Goal: Check status: Check status

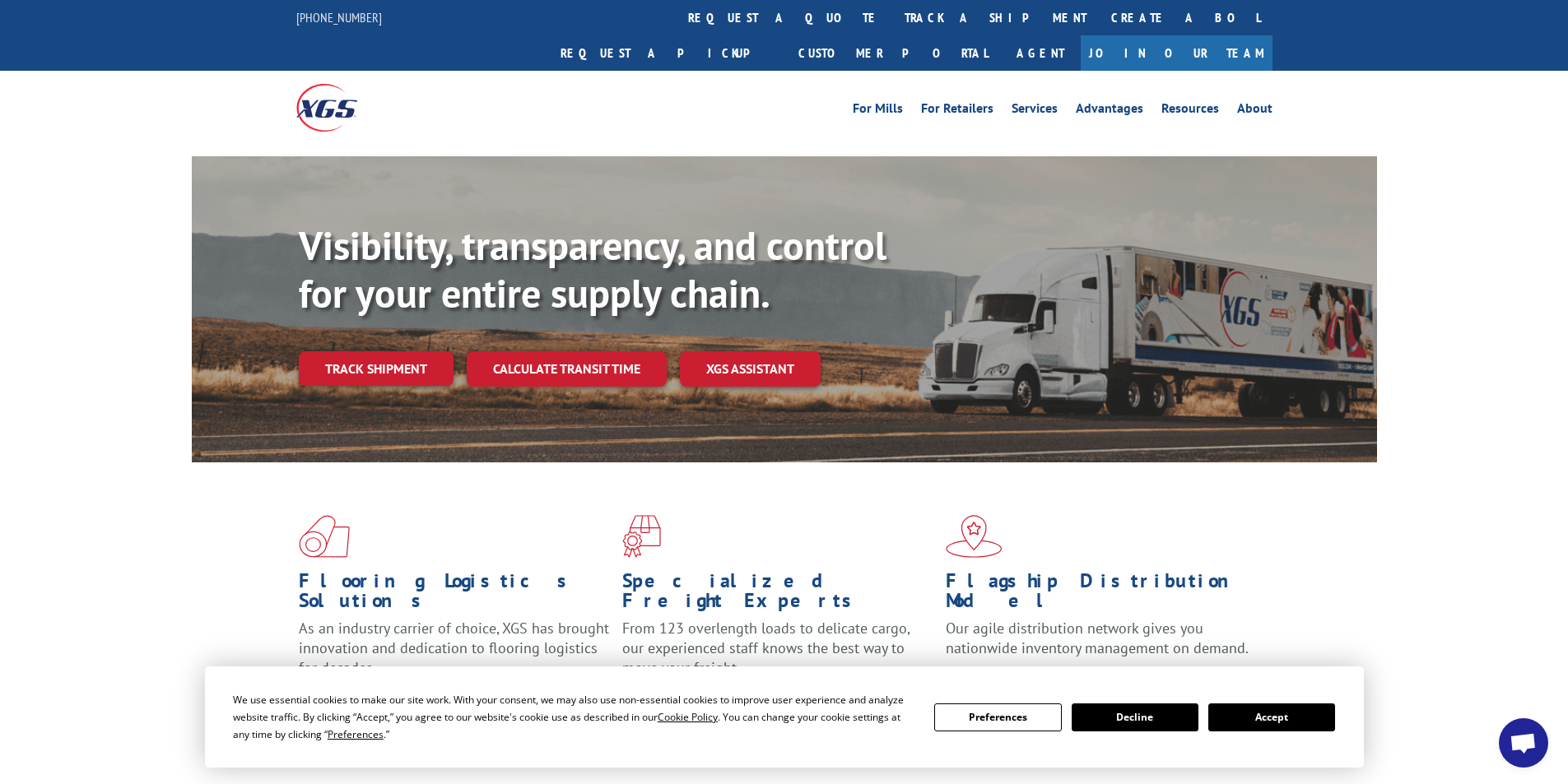
click at [108, 215] on div "Visibility, transparency, and control for your entire supply chain. Track shipm…" at bounding box center [784, 325] width 1568 height 339
click at [415, 352] on link "Track shipment" at bounding box center [376, 369] width 155 height 35
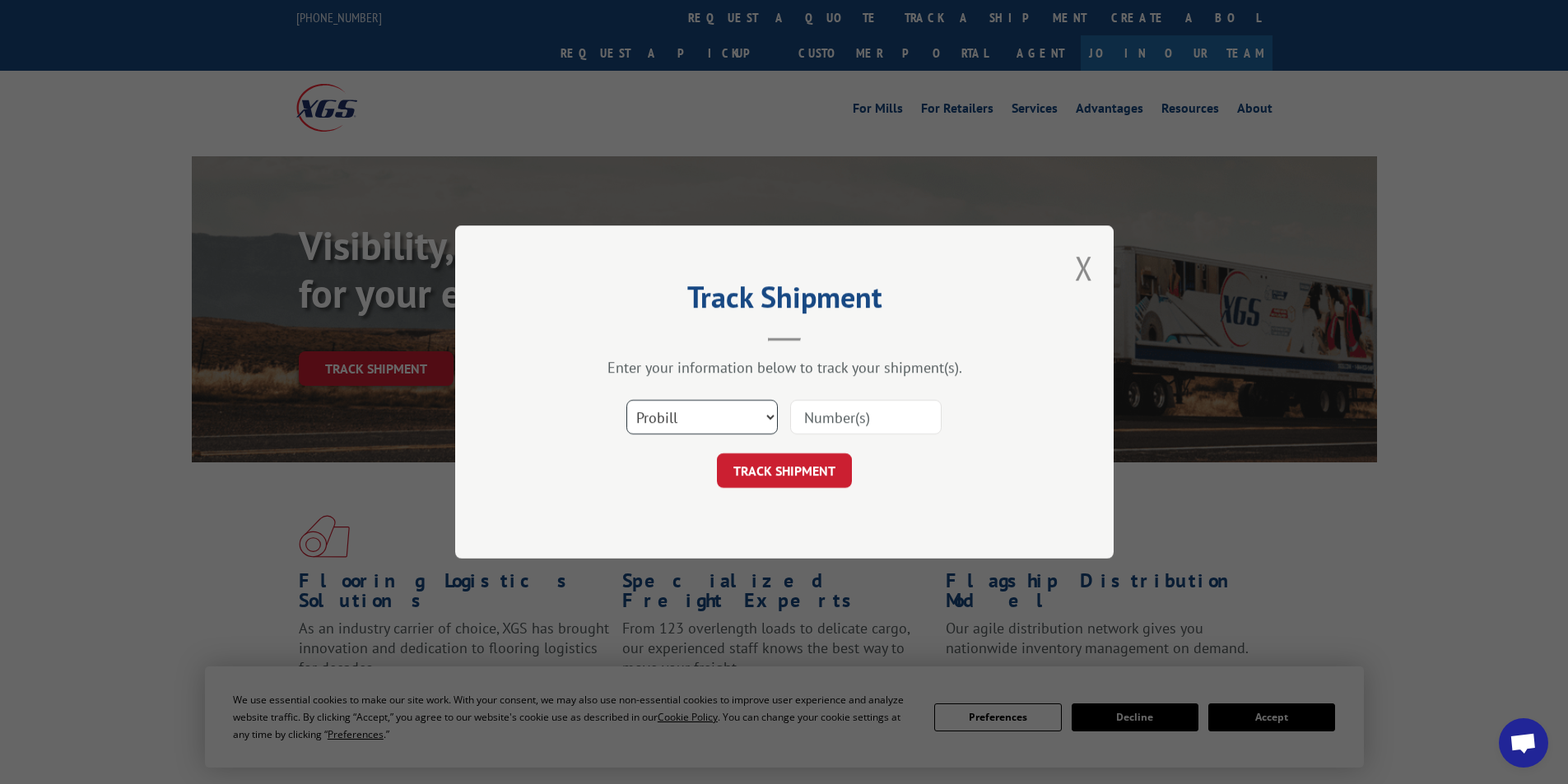
click at [723, 420] on select "Select category... Probill BOL PO" at bounding box center [701, 416] width 151 height 35
select select "bol"
click at [626, 400] on select "Select category... Probill BOL PO" at bounding box center [701, 416] width 151 height 35
click at [851, 417] on input at bounding box center [865, 416] width 151 height 35
type input "427584"
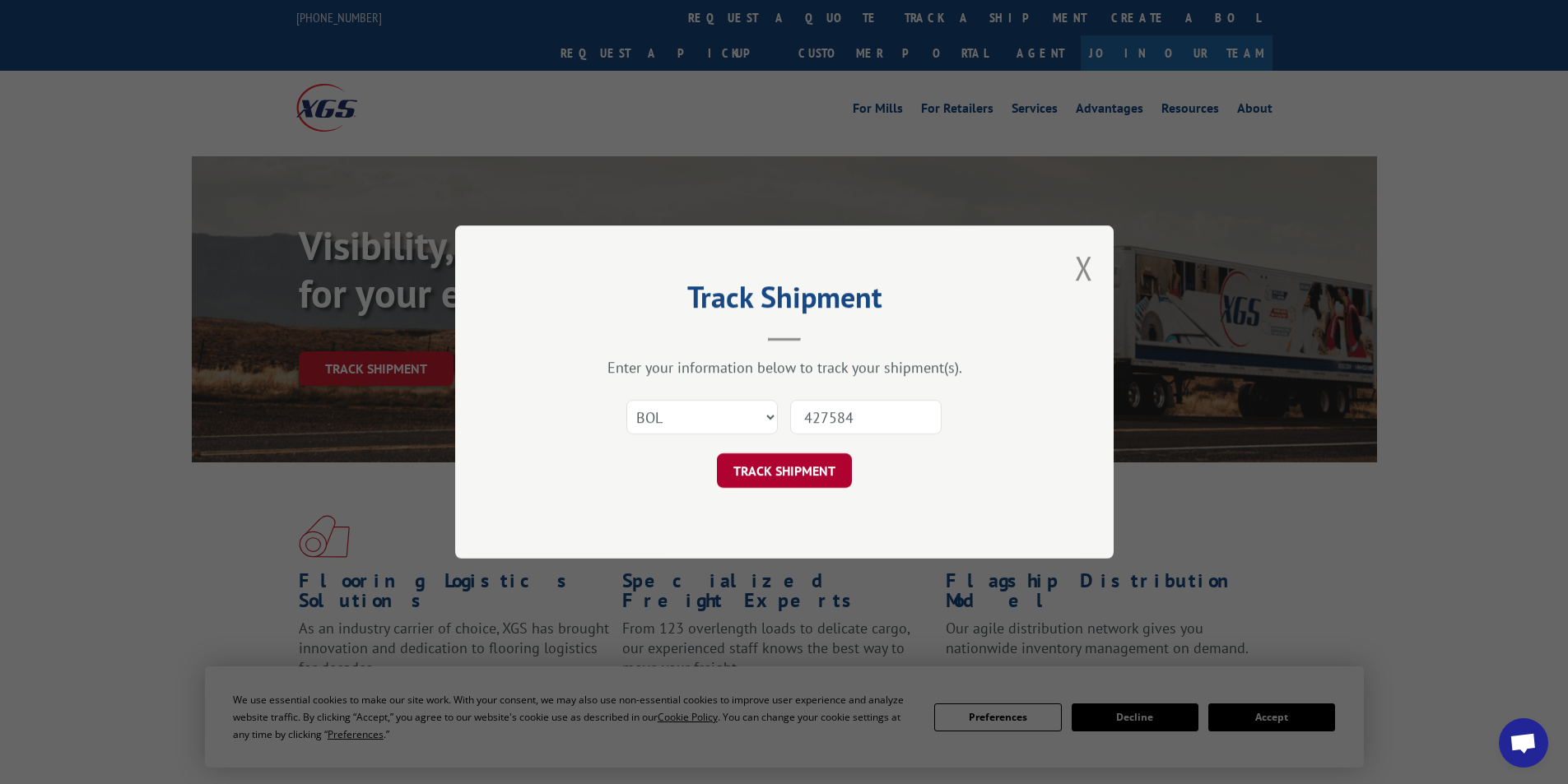
click at [820, 473] on button "TRACK SHIPMENT" at bounding box center [784, 470] width 135 height 35
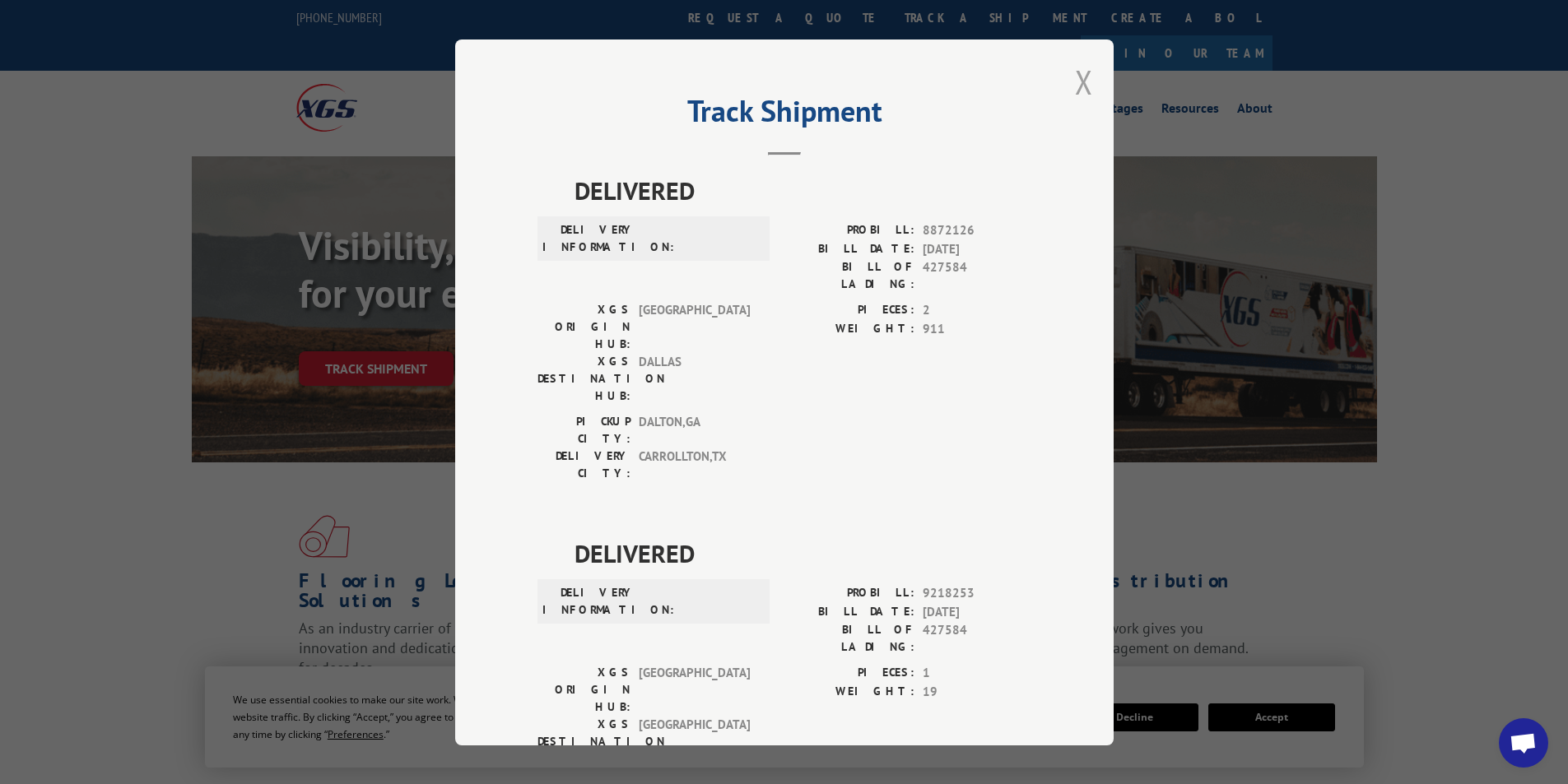
click at [1077, 90] on button "Close modal" at bounding box center [1083, 82] width 18 height 44
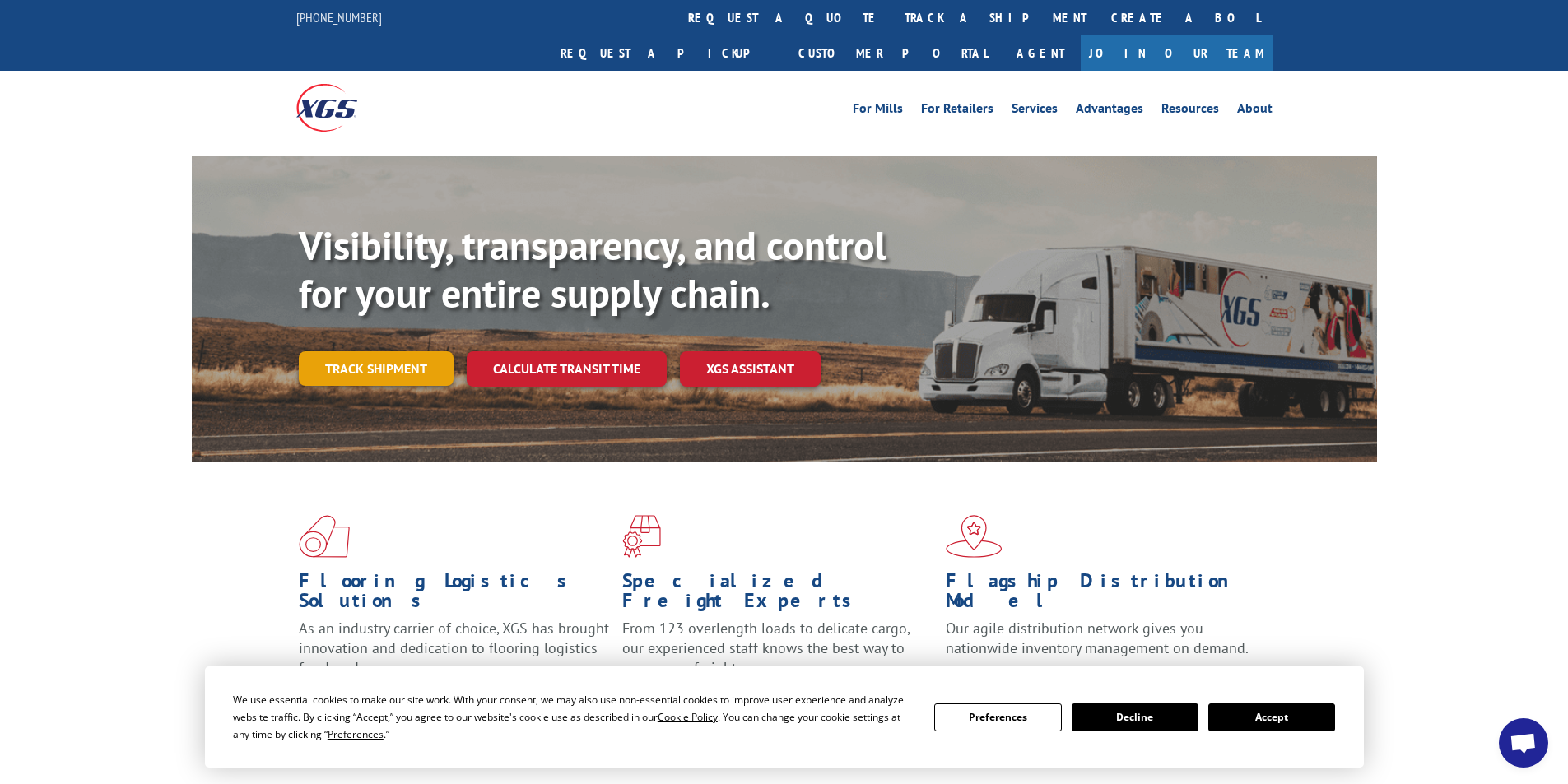
click at [396, 352] on link "Track shipment" at bounding box center [376, 369] width 155 height 35
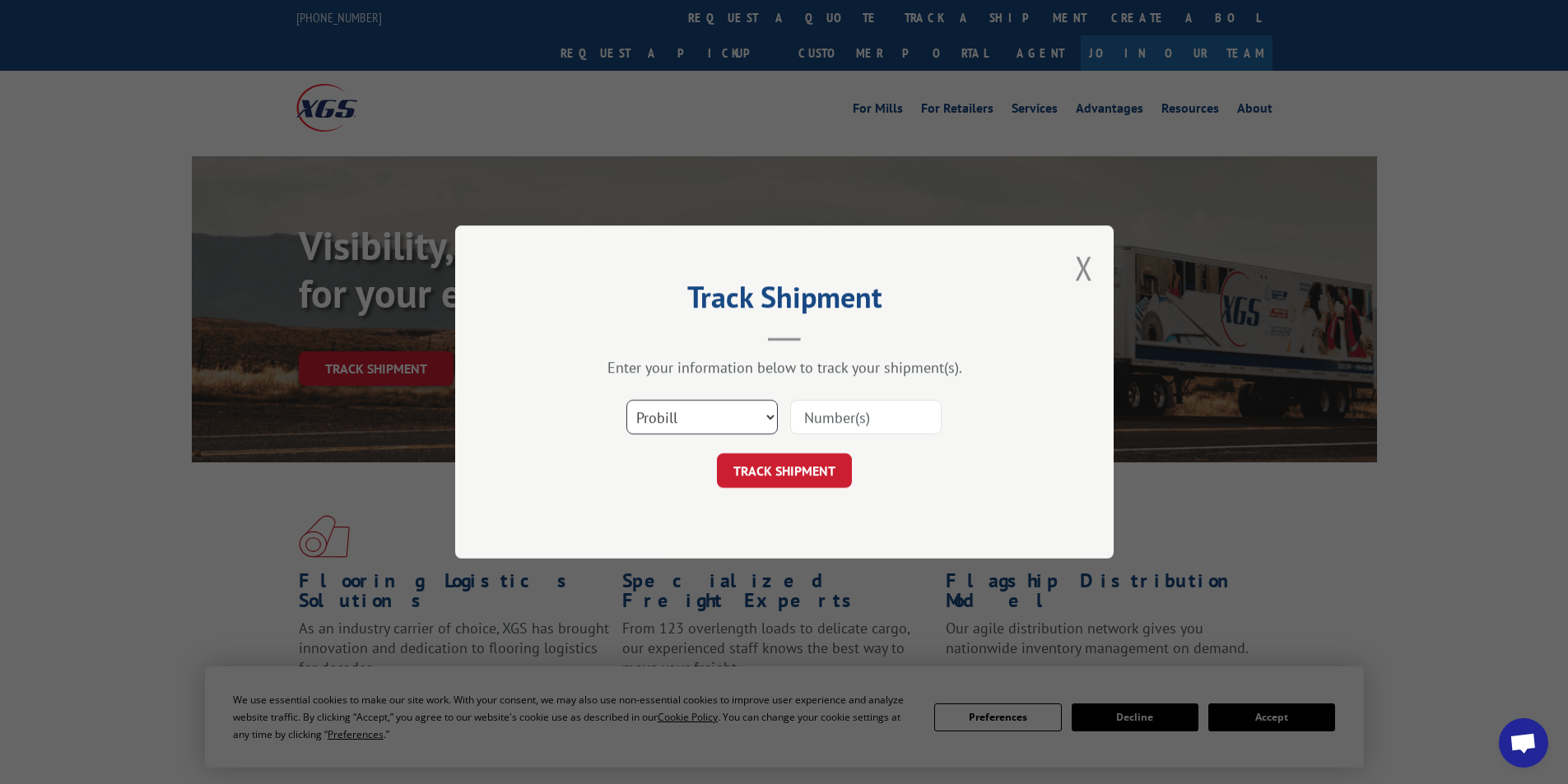
click at [708, 406] on select "Select category... Probill BOL PO" at bounding box center [701, 416] width 151 height 35
select select "bol"
click at [626, 400] on select "Select category... Probill BOL PO" at bounding box center [701, 416] width 151 height 35
click at [838, 420] on input at bounding box center [865, 416] width 151 height 35
type input "416486"
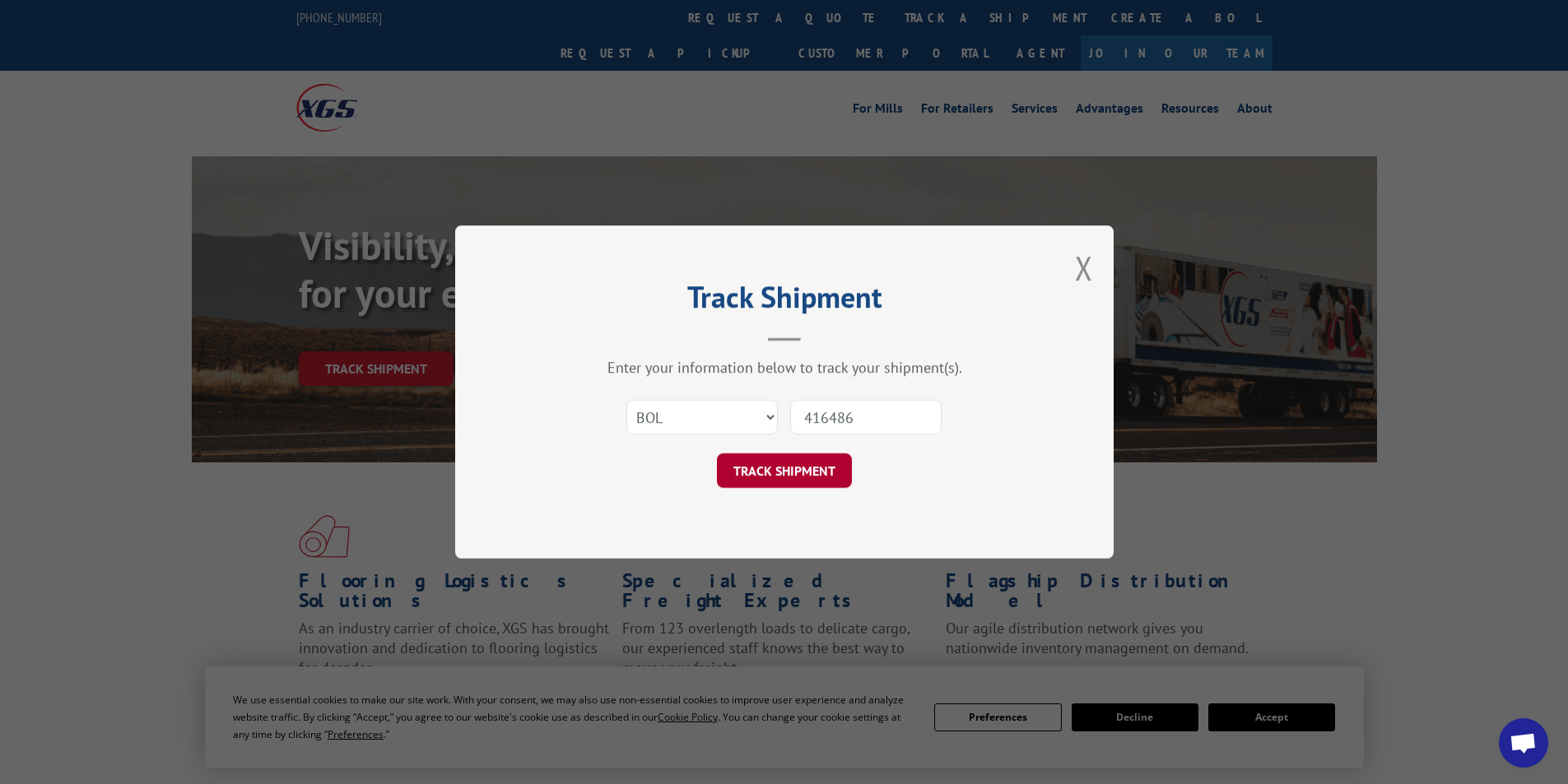
click at [828, 475] on button "TRACK SHIPMENT" at bounding box center [784, 470] width 135 height 35
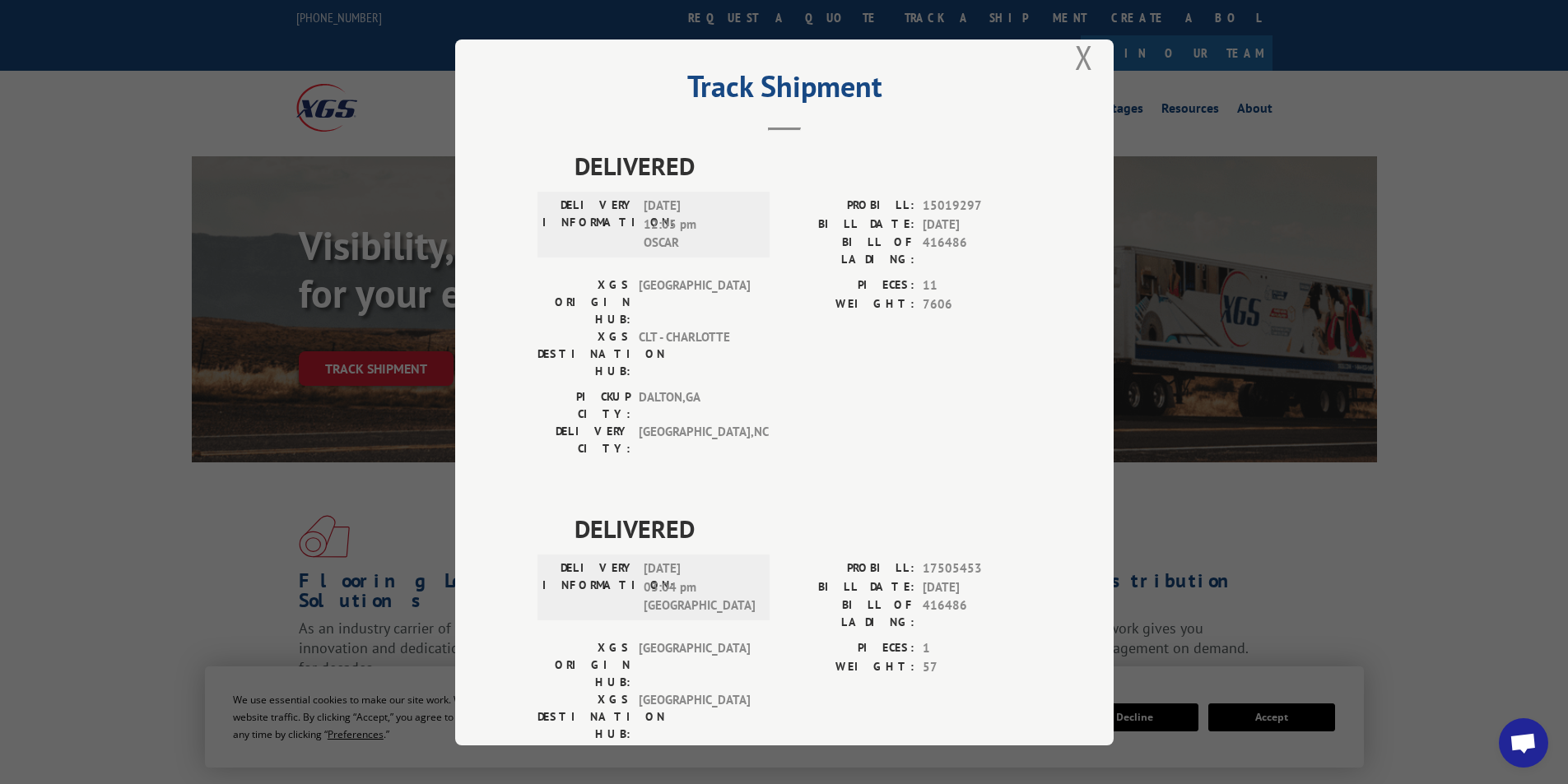
scroll to position [36, 0]
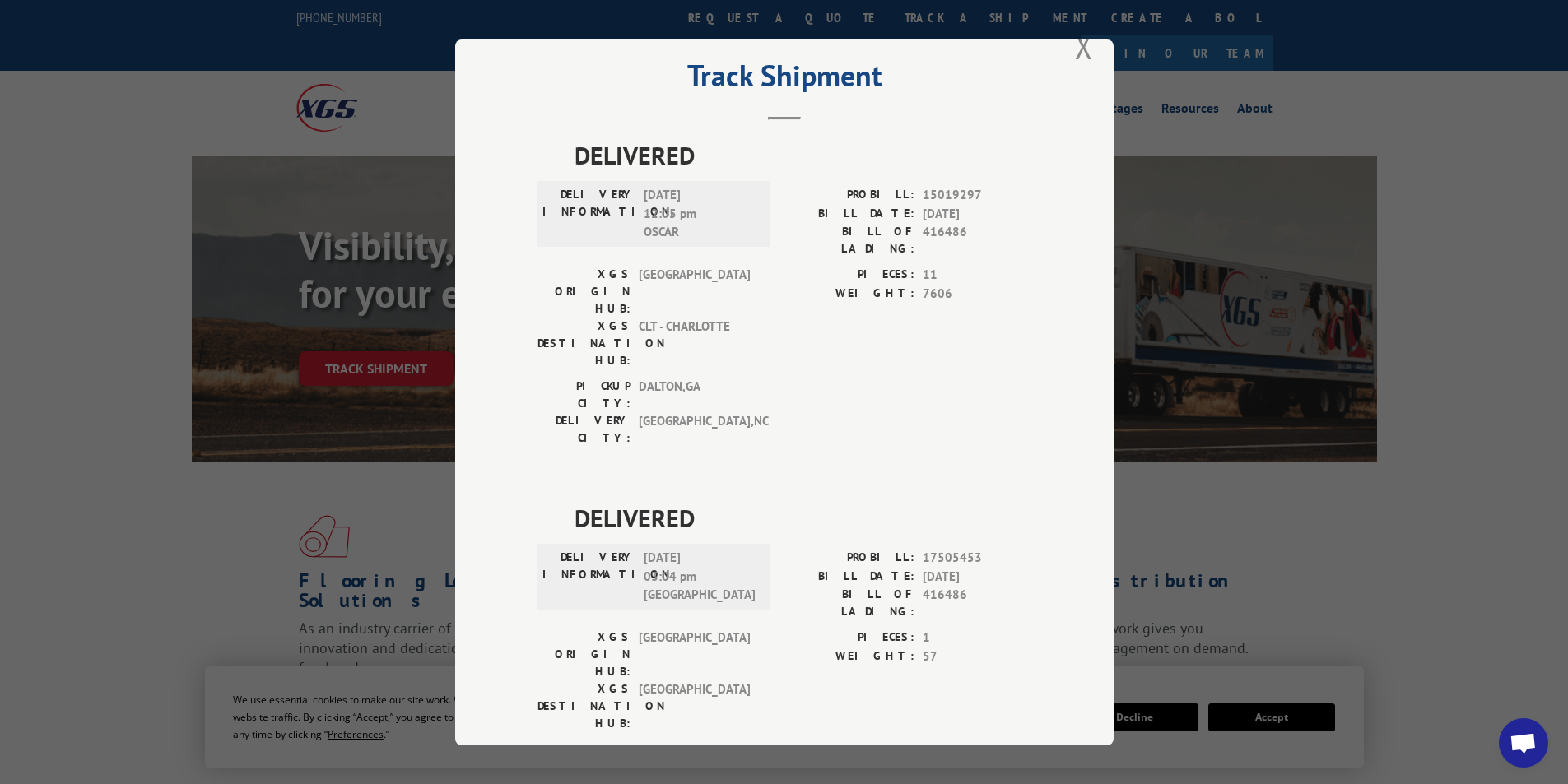
click at [1088, 53] on div "Track Shipment DELIVERED DELIVERY INFORMATION: [DATE] 12:05 pm [PERSON_NAME]: 1…" at bounding box center [784, 392] width 658 height 706
click at [1078, 52] on button "Close modal" at bounding box center [1083, 46] width 18 height 44
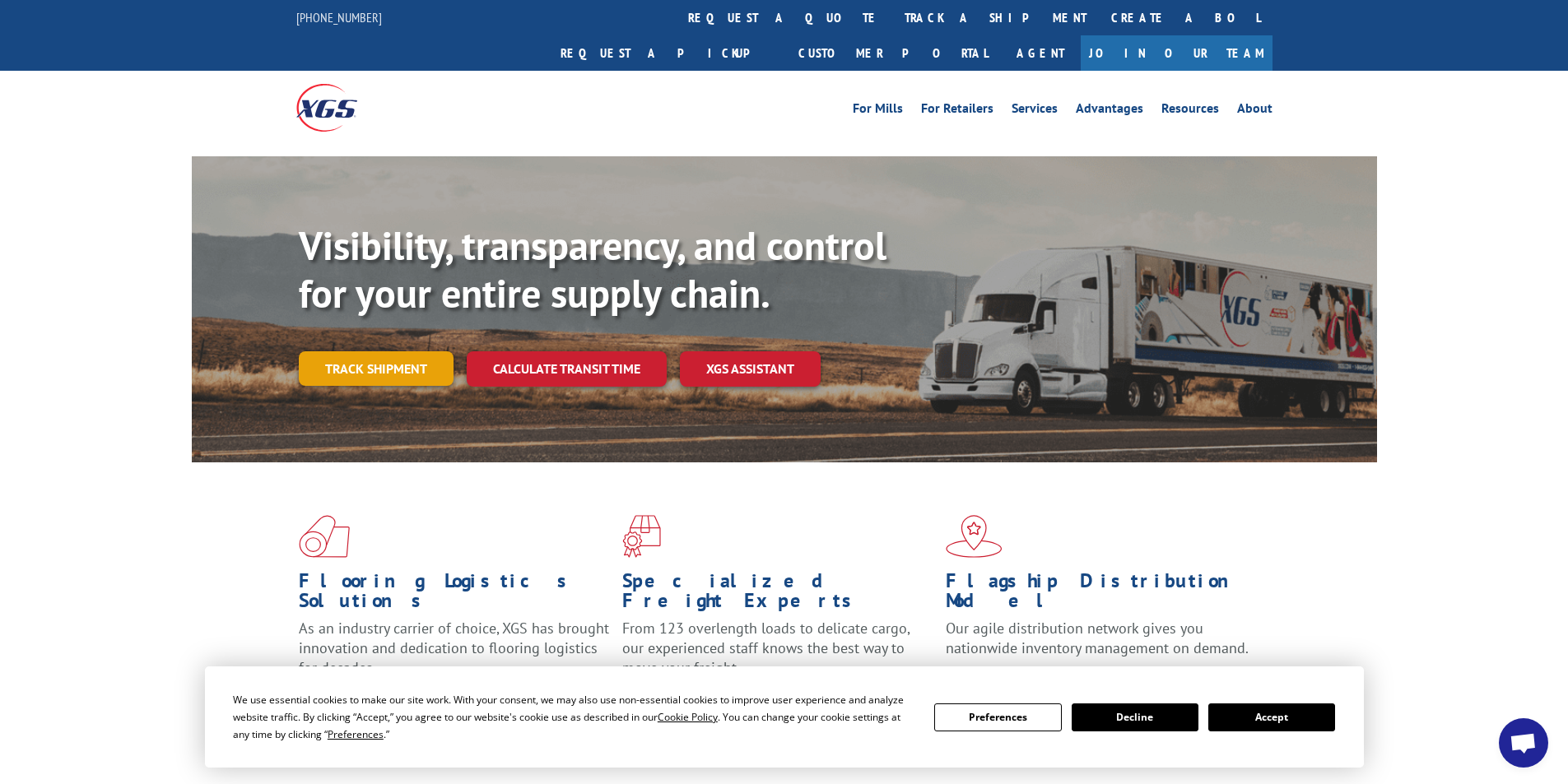
click at [334, 352] on link "Track shipment" at bounding box center [376, 369] width 155 height 35
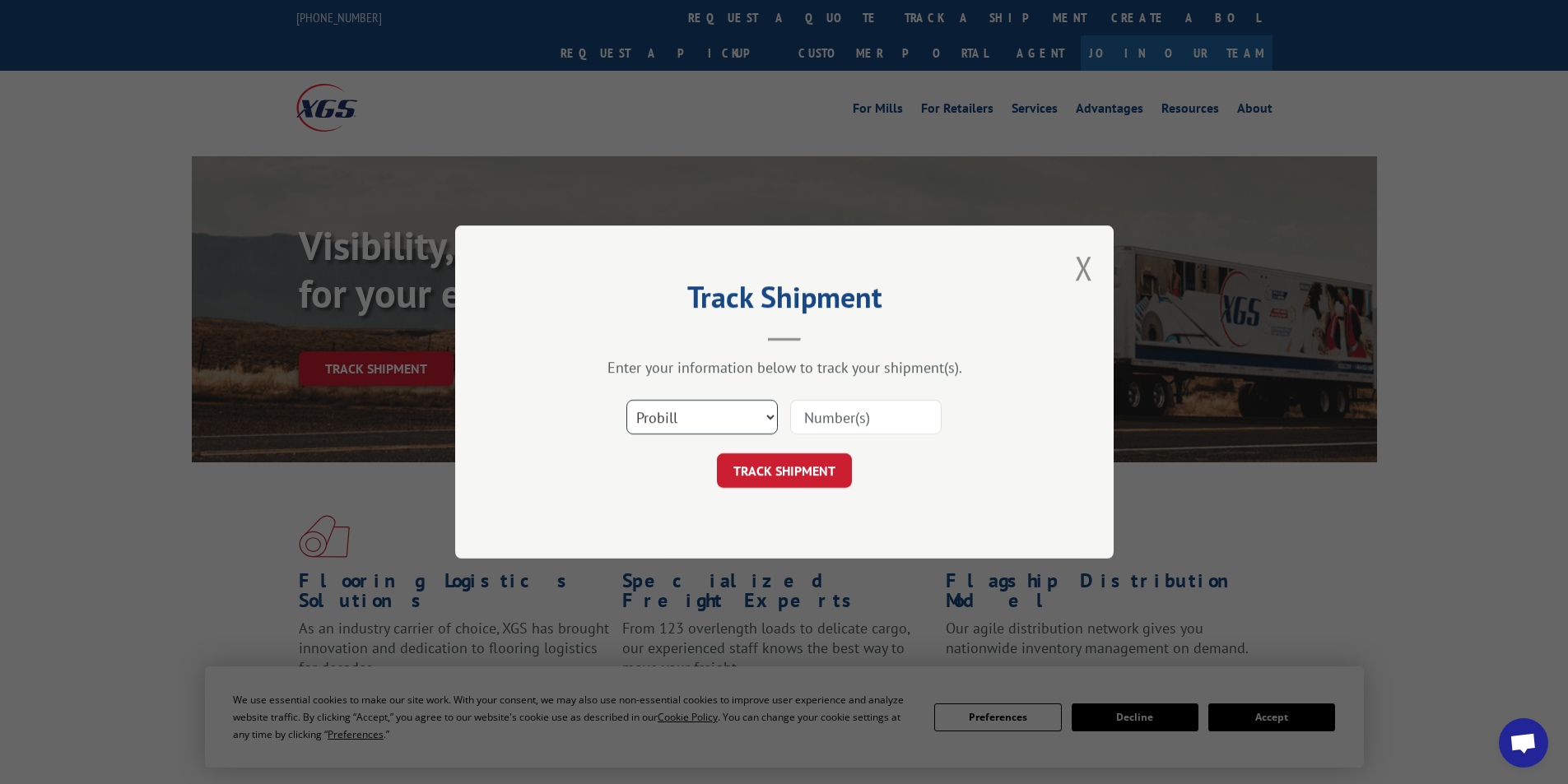
drag, startPoint x: 710, startPoint y: 422, endPoint x: 708, endPoint y: 432, distance: 10.2
click at [710, 422] on select "Select category... Probill BOL PO" at bounding box center [701, 416] width 151 height 35
select select "bol"
click at [626, 400] on select "Select category... Probill BOL PO" at bounding box center [701, 416] width 151 height 35
click at [835, 424] on input at bounding box center [865, 416] width 151 height 35
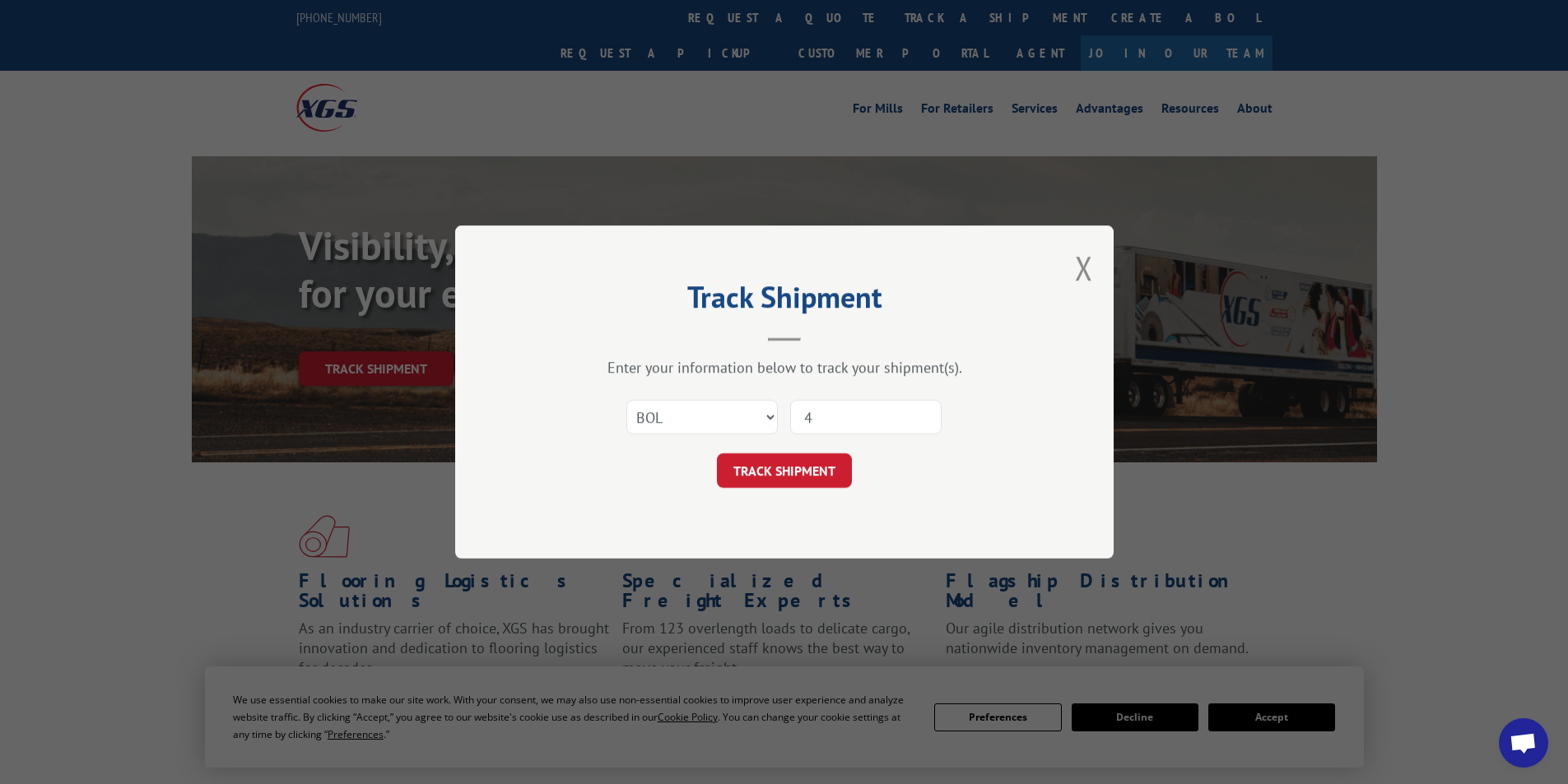
type input "427584"
click at [773, 470] on button "TRACK SHIPMENT" at bounding box center [784, 470] width 135 height 35
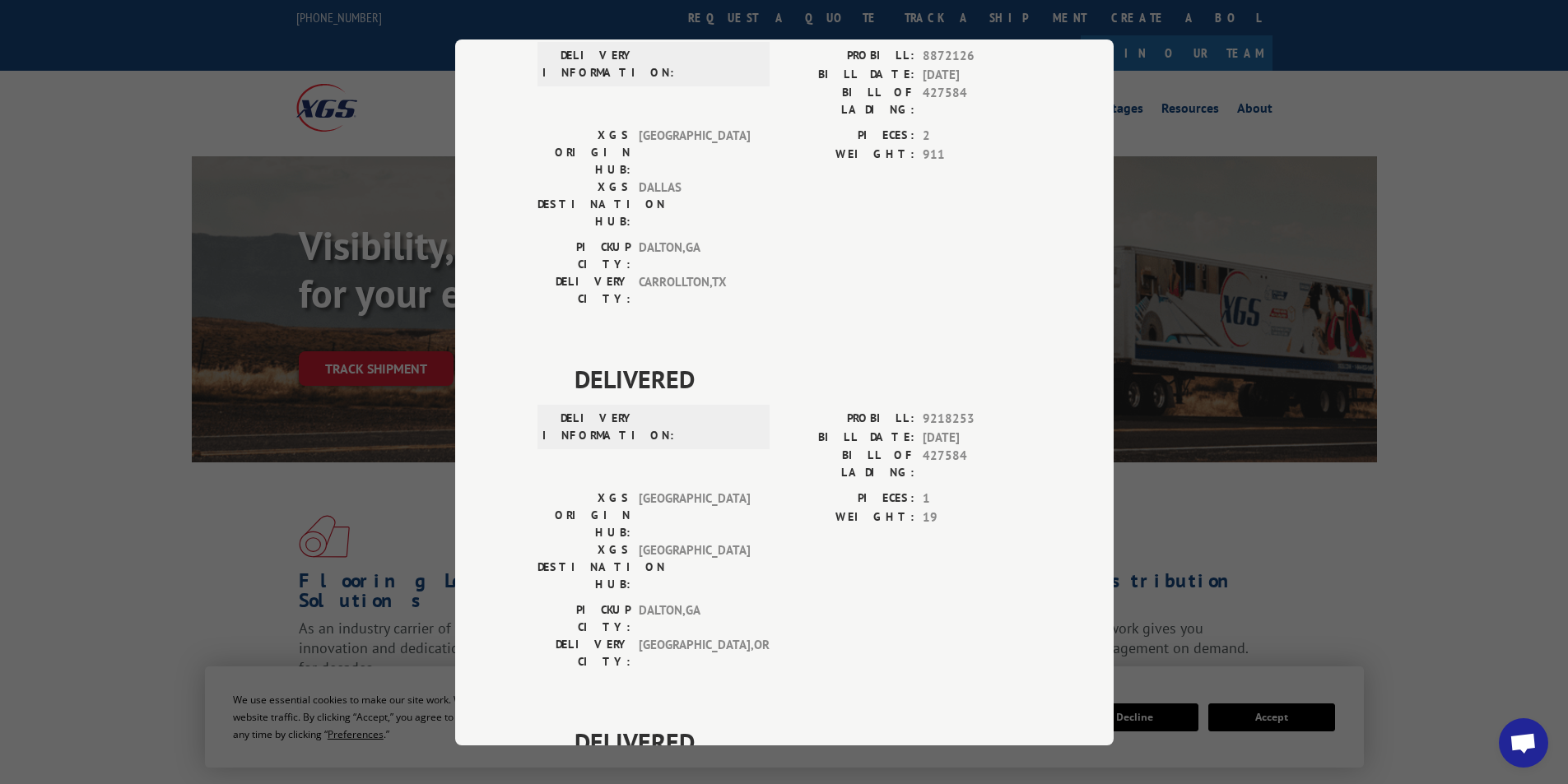
scroll to position [5, 0]
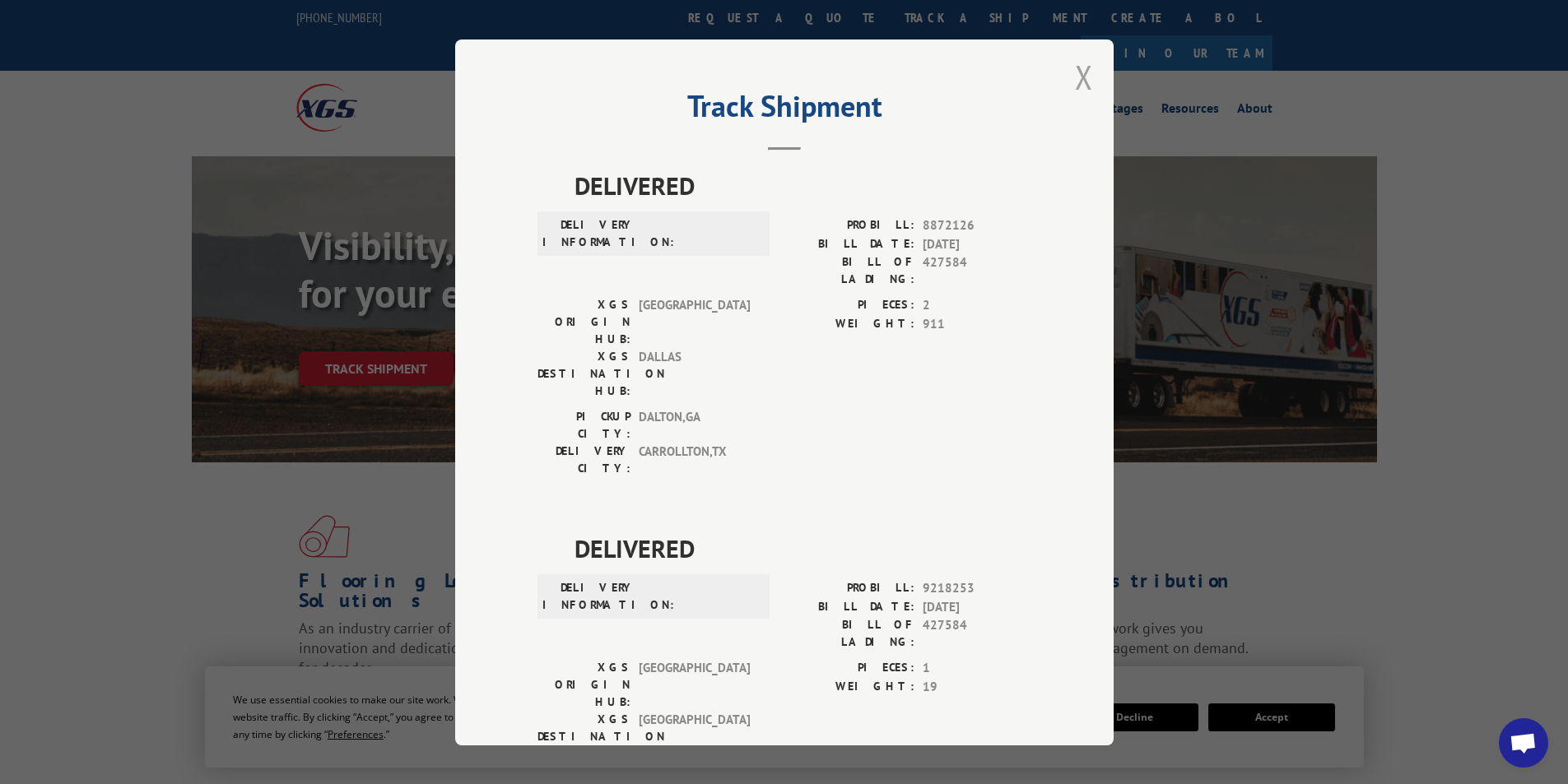
click at [1081, 83] on button "Close modal" at bounding box center [1083, 77] width 18 height 44
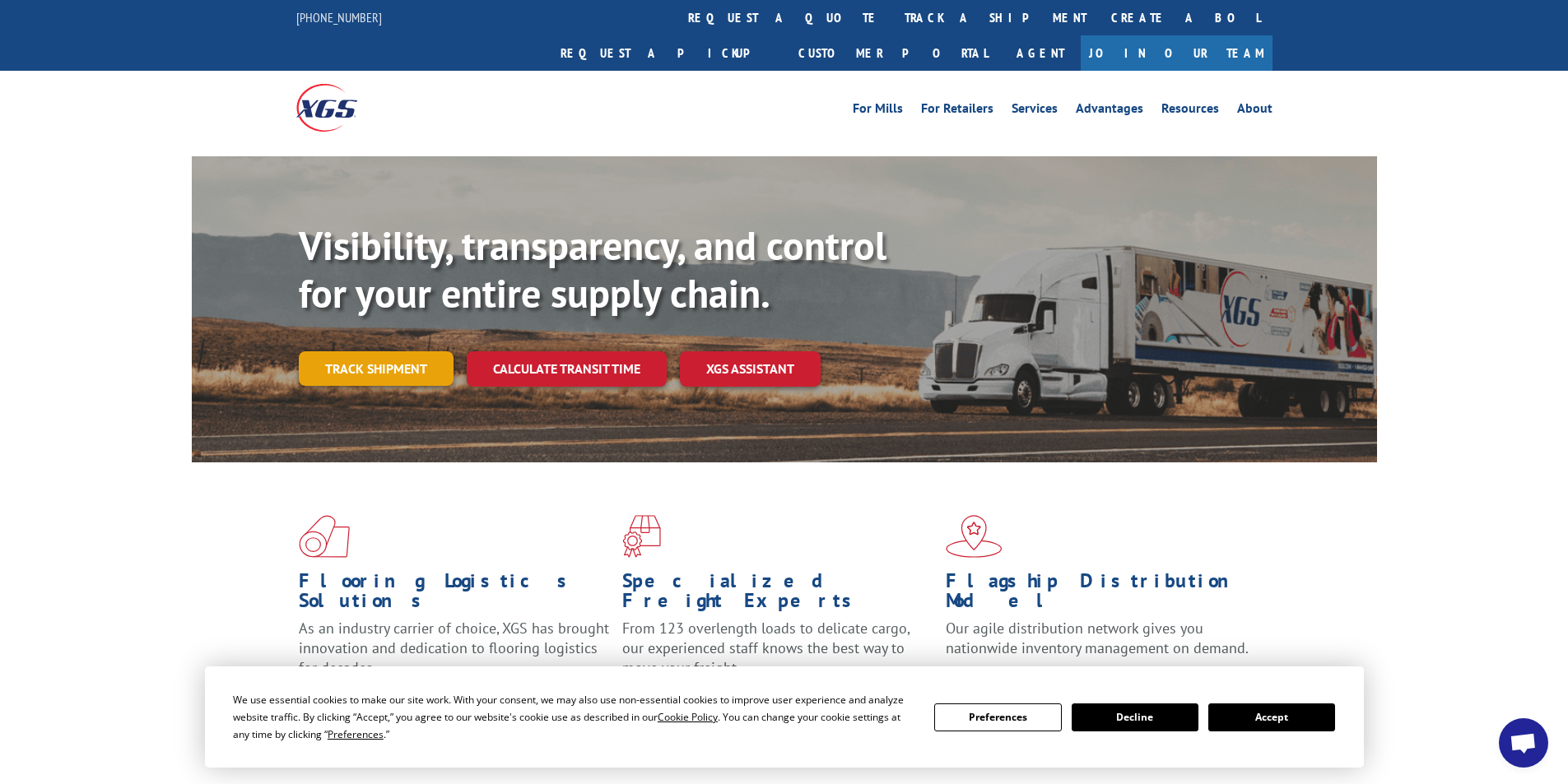
click at [433, 352] on link "Track shipment" at bounding box center [376, 369] width 155 height 35
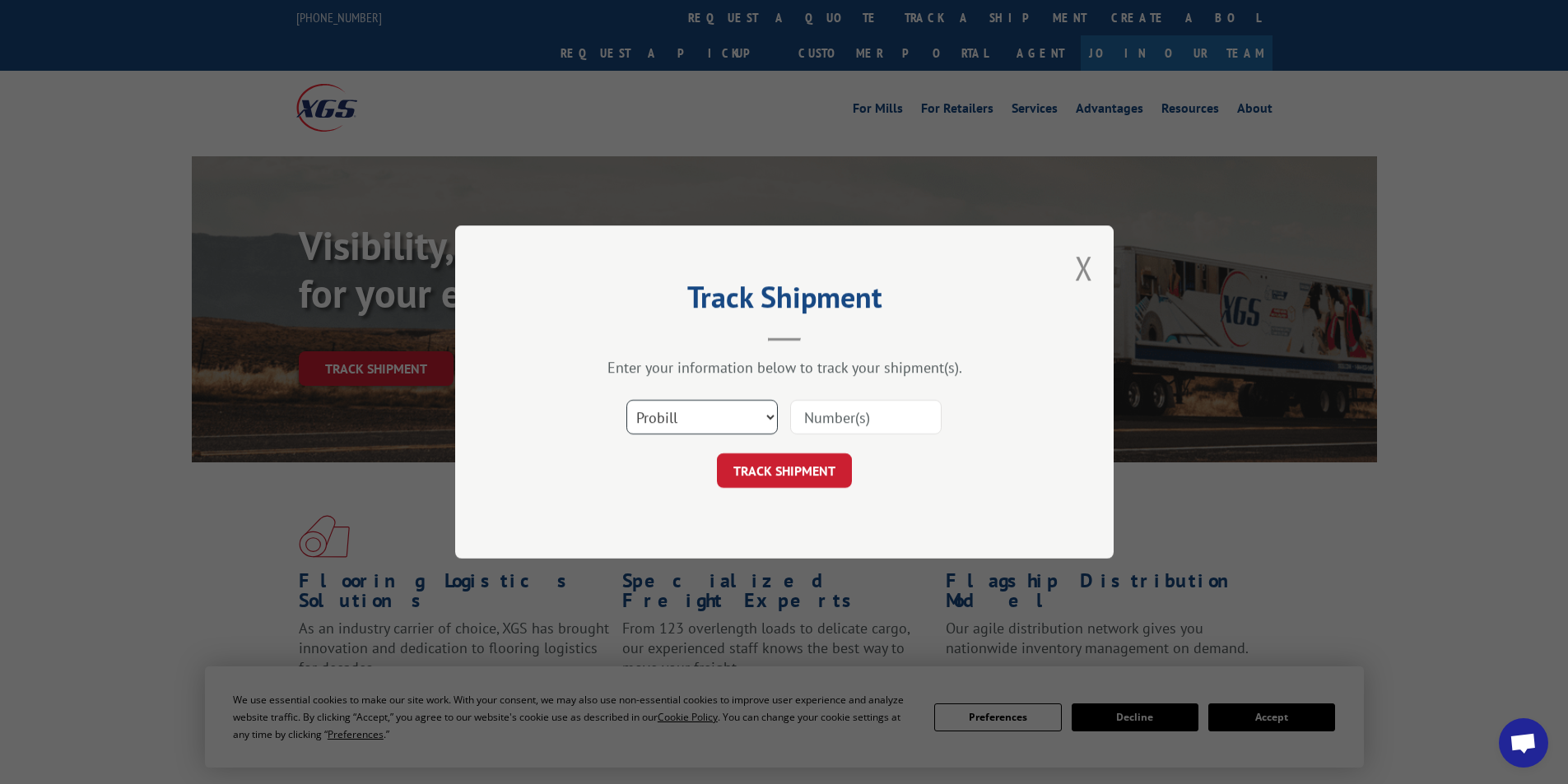
drag, startPoint x: 752, startPoint y: 414, endPoint x: 752, endPoint y: 424, distance: 10.0
click at [752, 414] on select "Select category... Probill BOL PO" at bounding box center [701, 416] width 151 height 35
select select "bol"
click at [626, 400] on select "Select category... Probill BOL PO" at bounding box center [701, 416] width 151 height 35
click at [839, 422] on input at bounding box center [865, 416] width 151 height 35
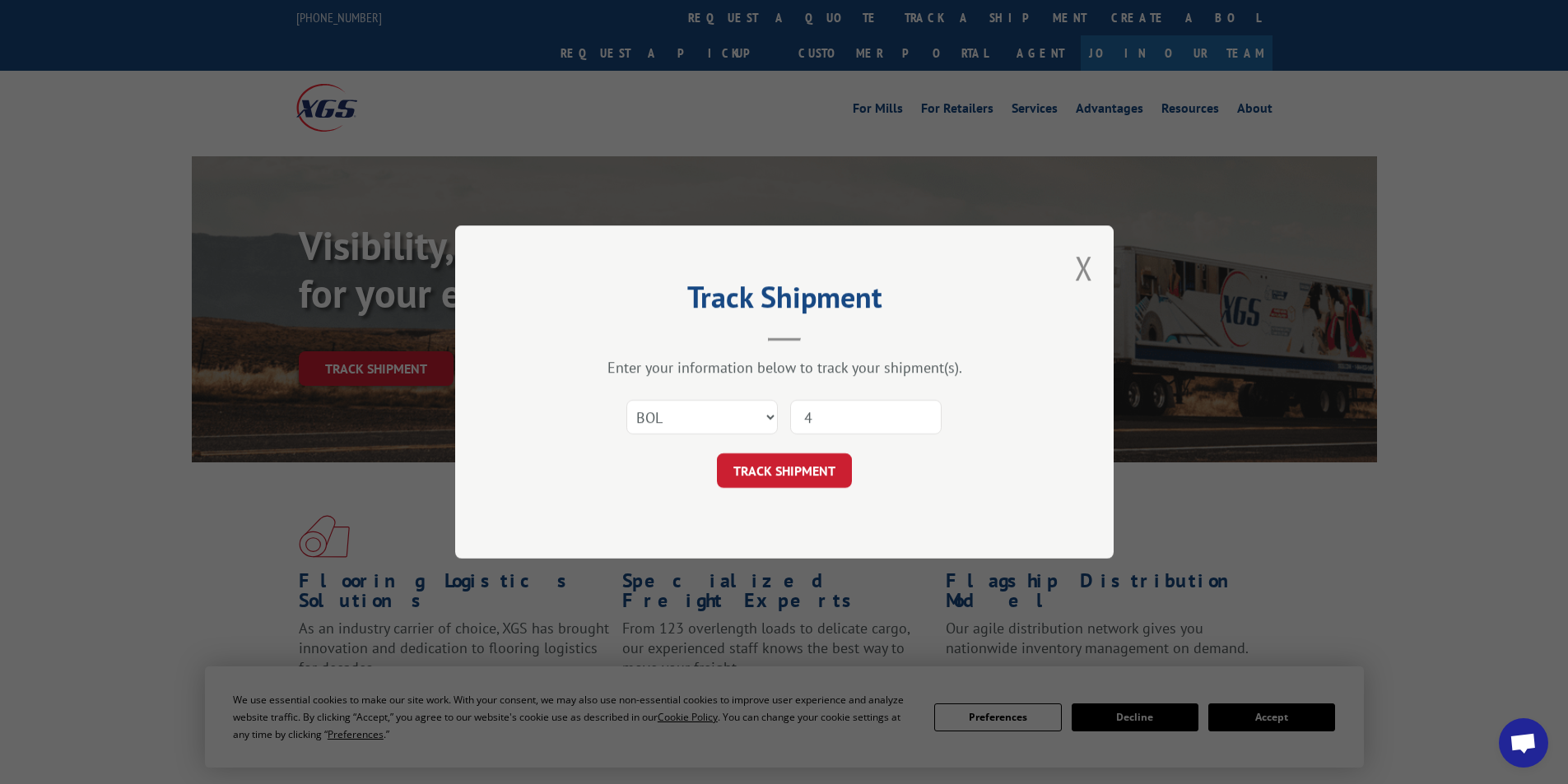
type input "427583"
click at [792, 468] on button "TRACK SHIPMENT" at bounding box center [784, 470] width 135 height 35
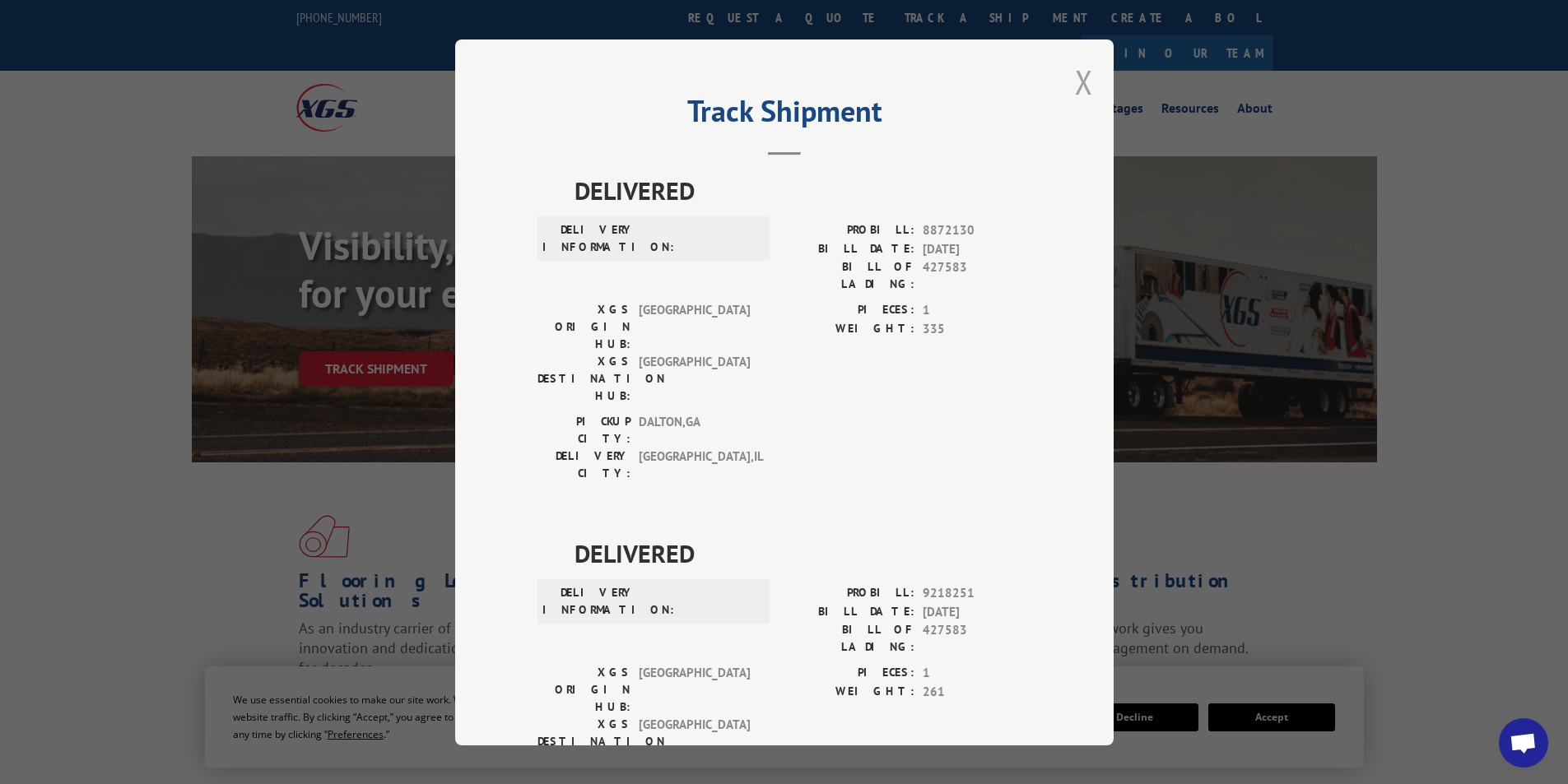
click at [1078, 84] on button "Close modal" at bounding box center [1083, 82] width 18 height 44
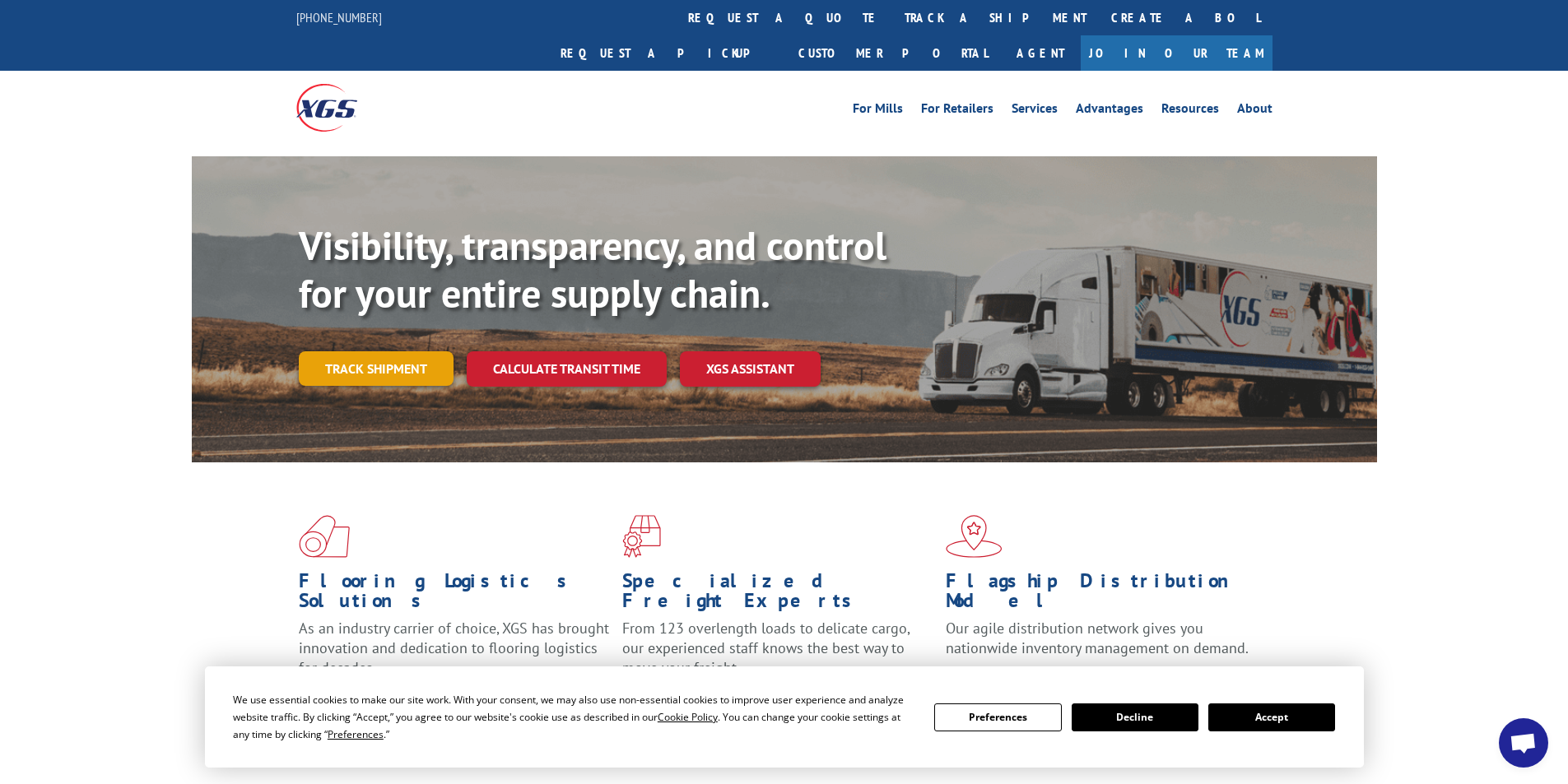
click at [400, 352] on link "Track shipment" at bounding box center [376, 369] width 155 height 35
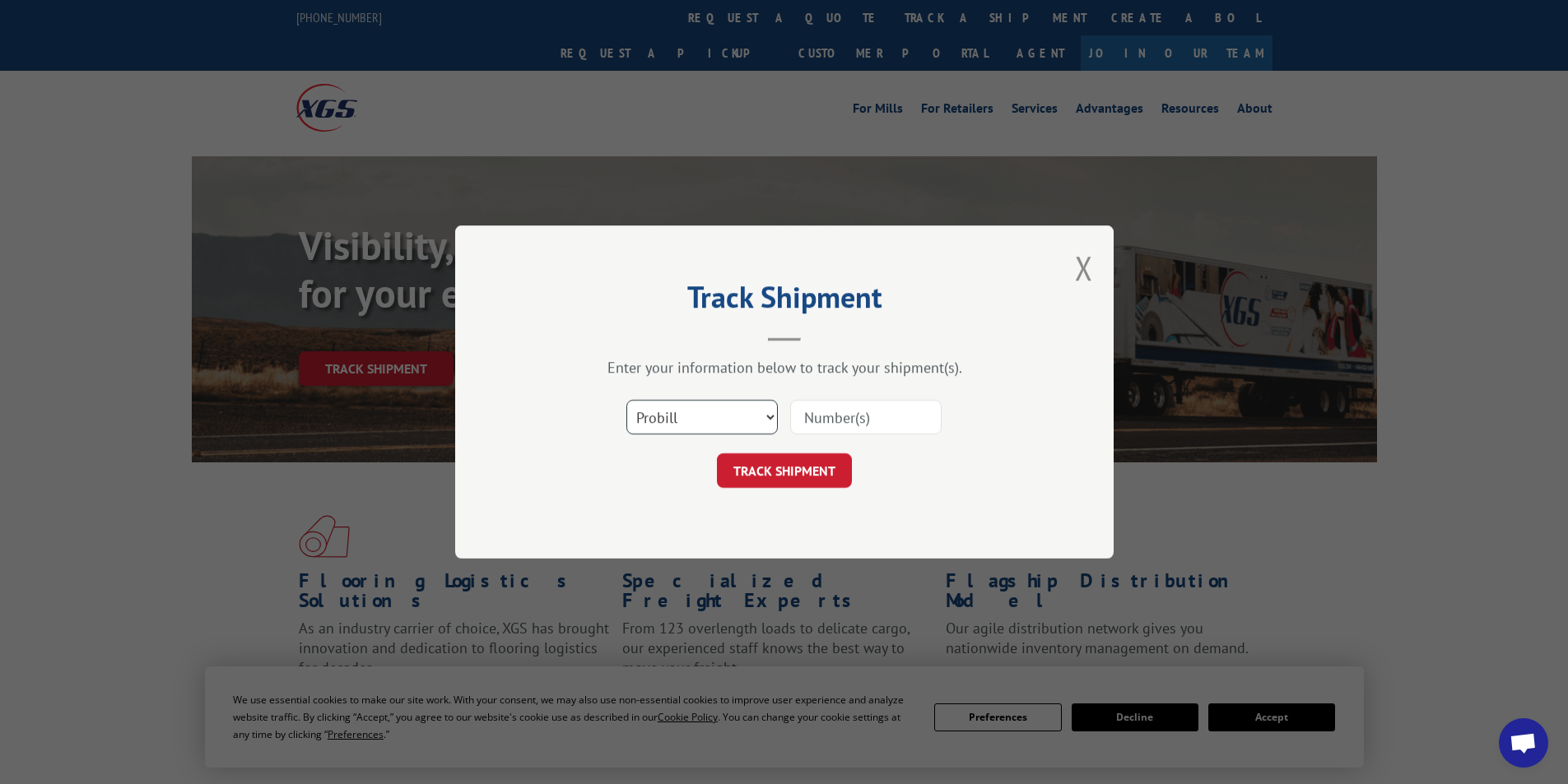
click at [716, 422] on select "Select category... Probill BOL PO" at bounding box center [701, 416] width 151 height 35
select select "bol"
click at [626, 400] on select "Select category... Probill BOL PO" at bounding box center [701, 416] width 151 height 35
click at [843, 420] on input at bounding box center [865, 416] width 151 height 35
type input "427583"
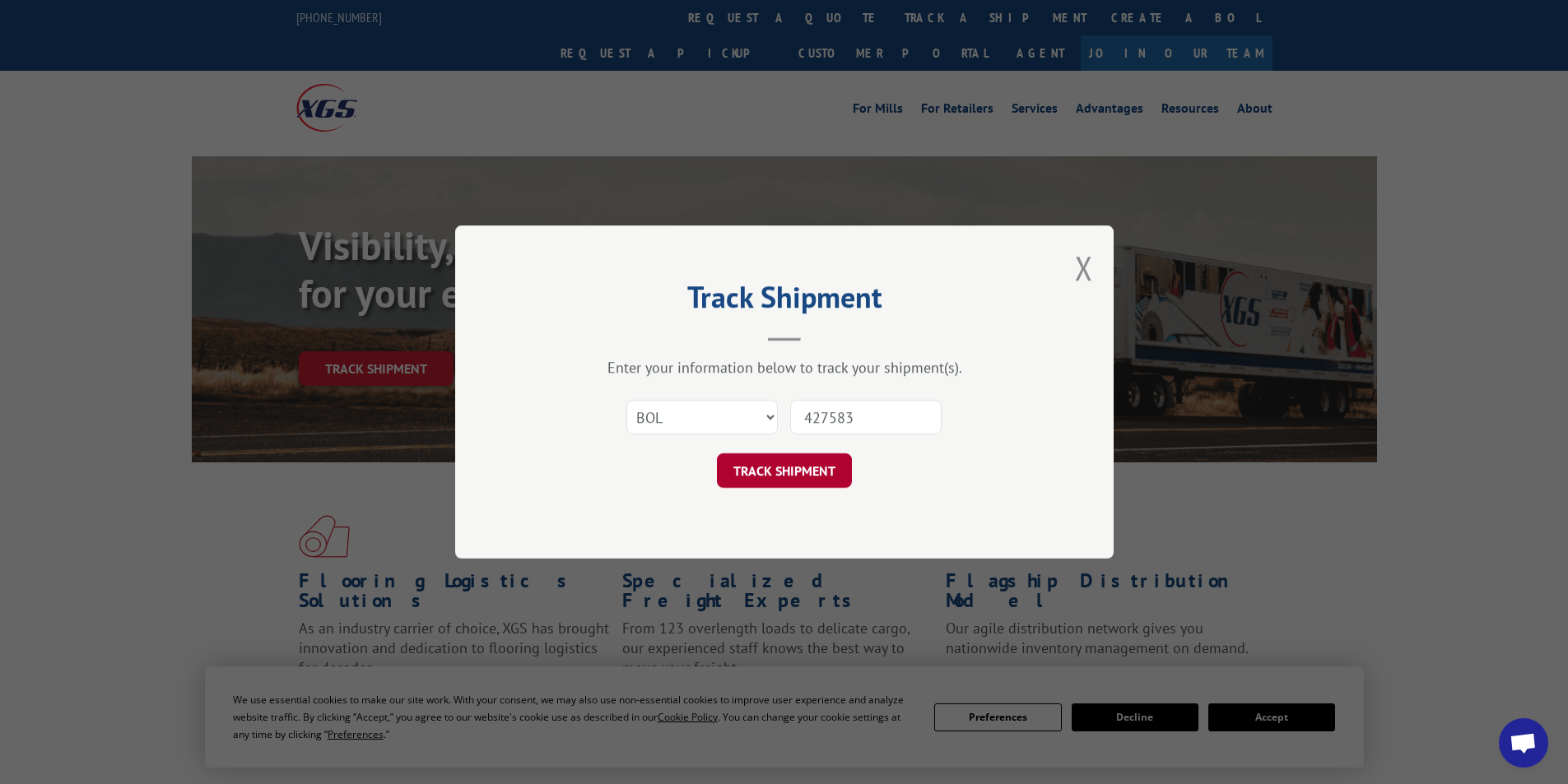
click at [794, 461] on button "TRACK SHIPMENT" at bounding box center [784, 470] width 135 height 35
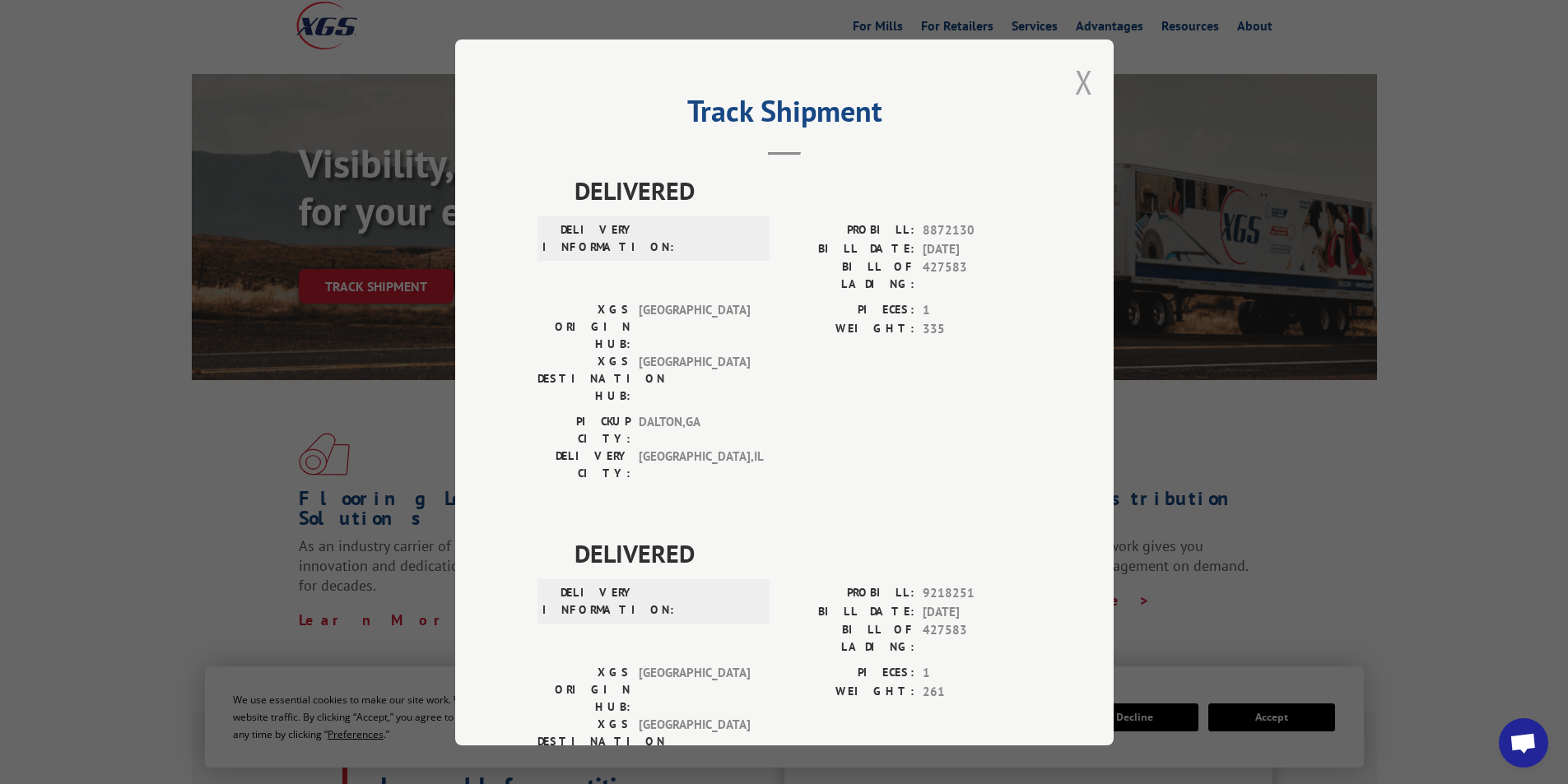
click at [1077, 93] on button "Close modal" at bounding box center [1083, 82] width 18 height 44
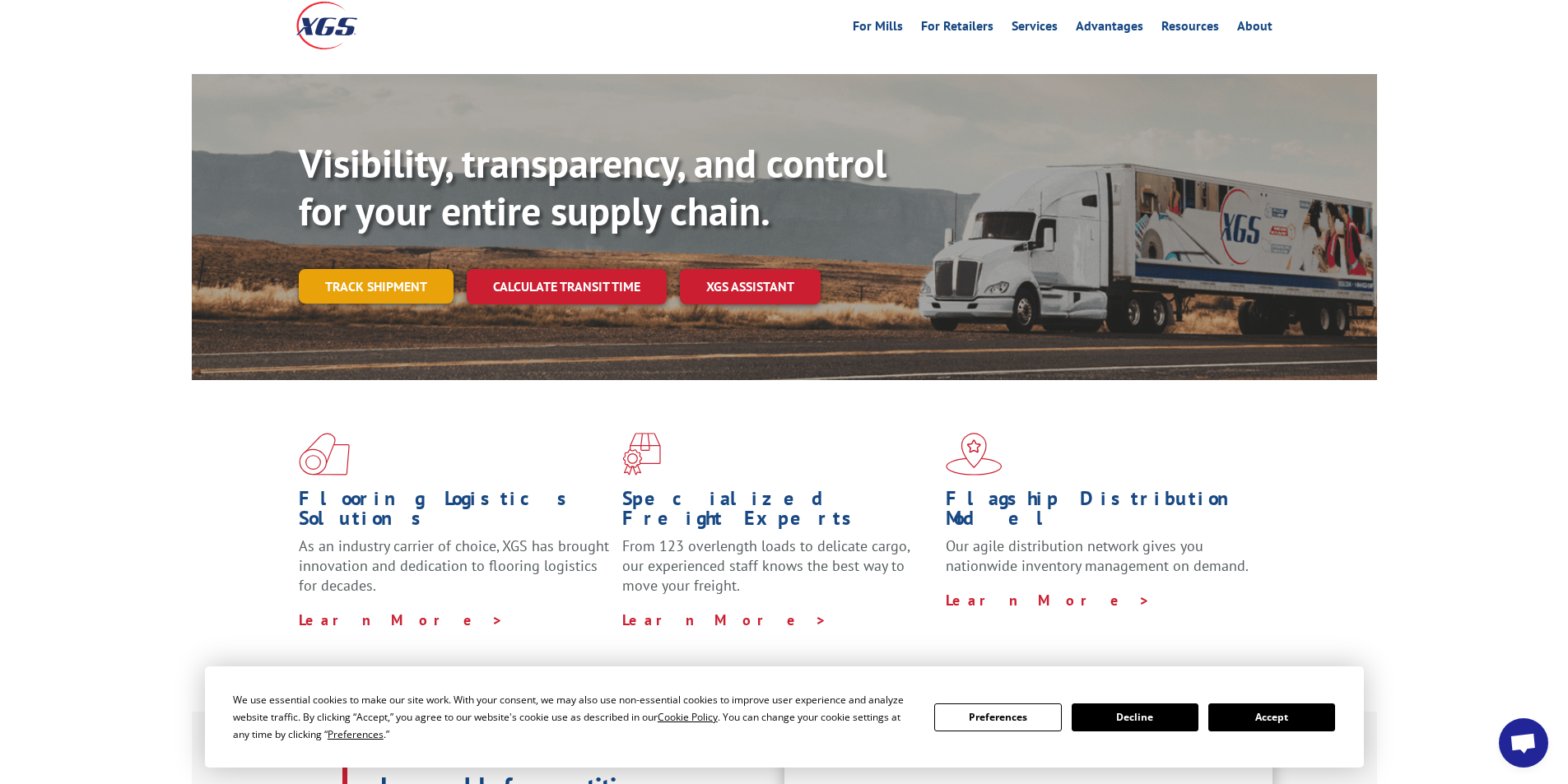
click at [363, 269] on link "Track shipment" at bounding box center [376, 286] width 155 height 35
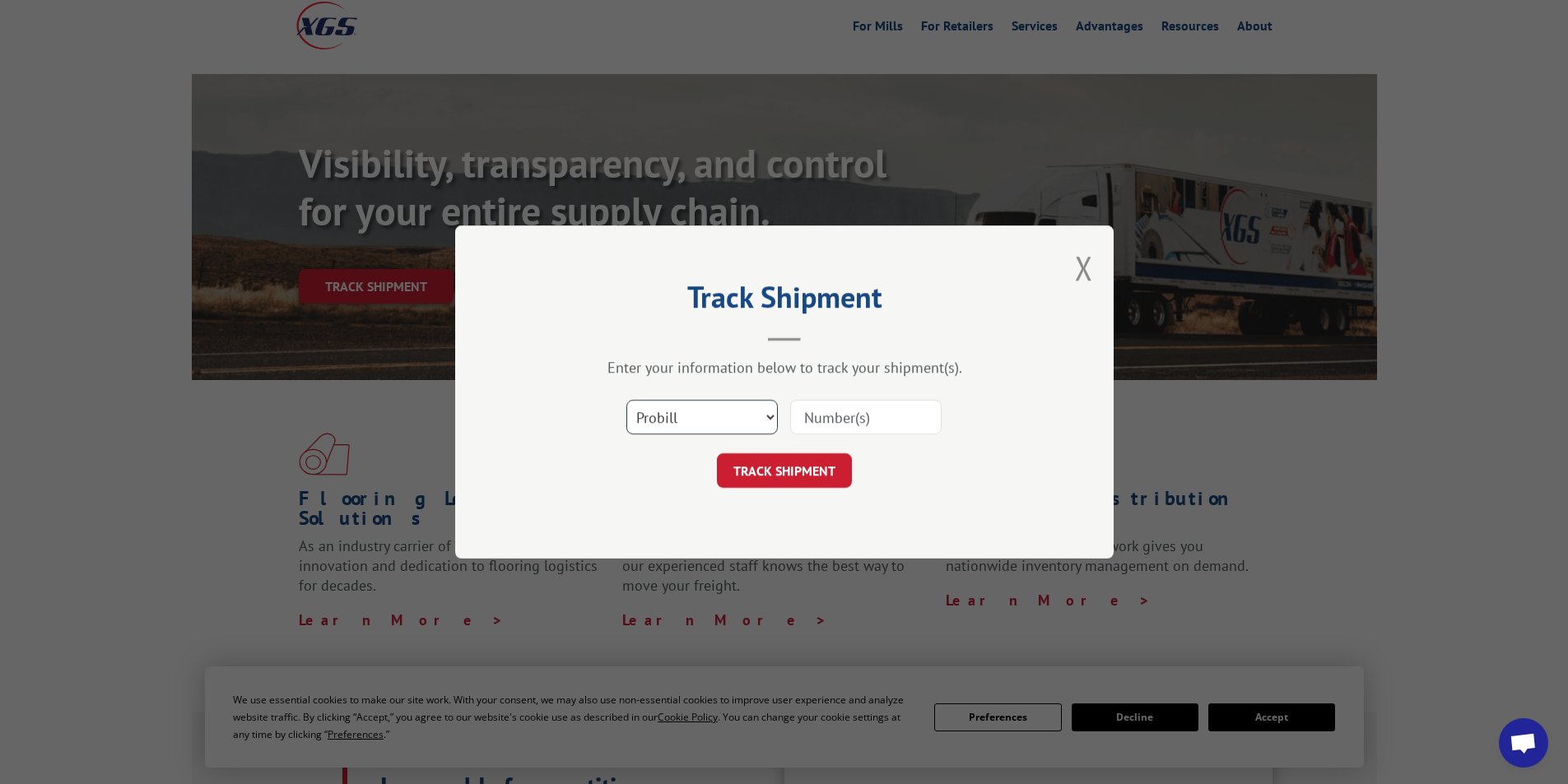
click at [680, 418] on select "Select category... Probill BOL PO" at bounding box center [701, 416] width 151 height 35
select select "bol"
click at [626, 400] on select "Select category... Probill BOL PO" at bounding box center [701, 416] width 151 height 35
click at [810, 421] on input at bounding box center [865, 416] width 151 height 35
type input "466575"
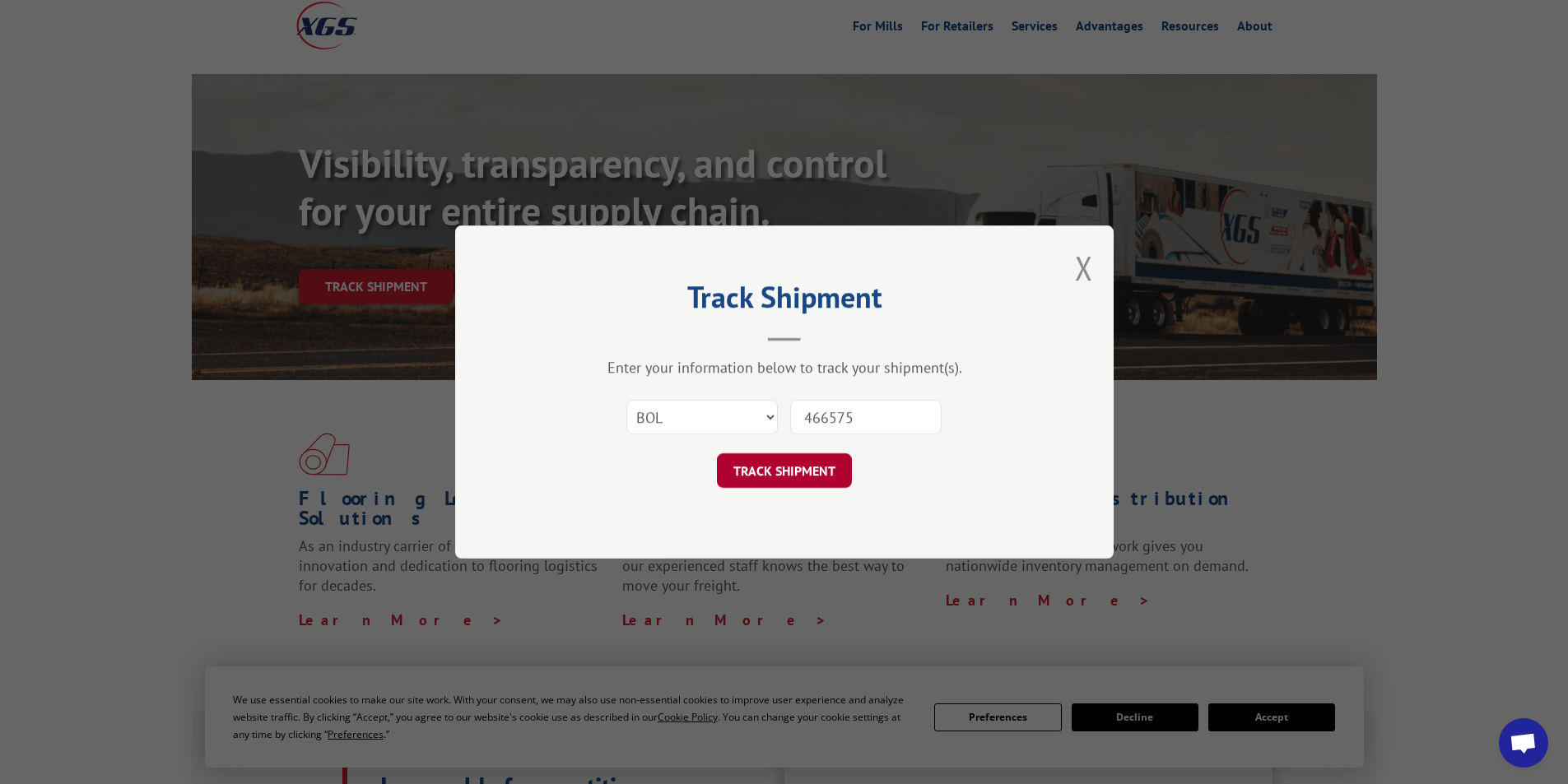
click at [805, 459] on button "TRACK SHIPMENT" at bounding box center [784, 470] width 135 height 35
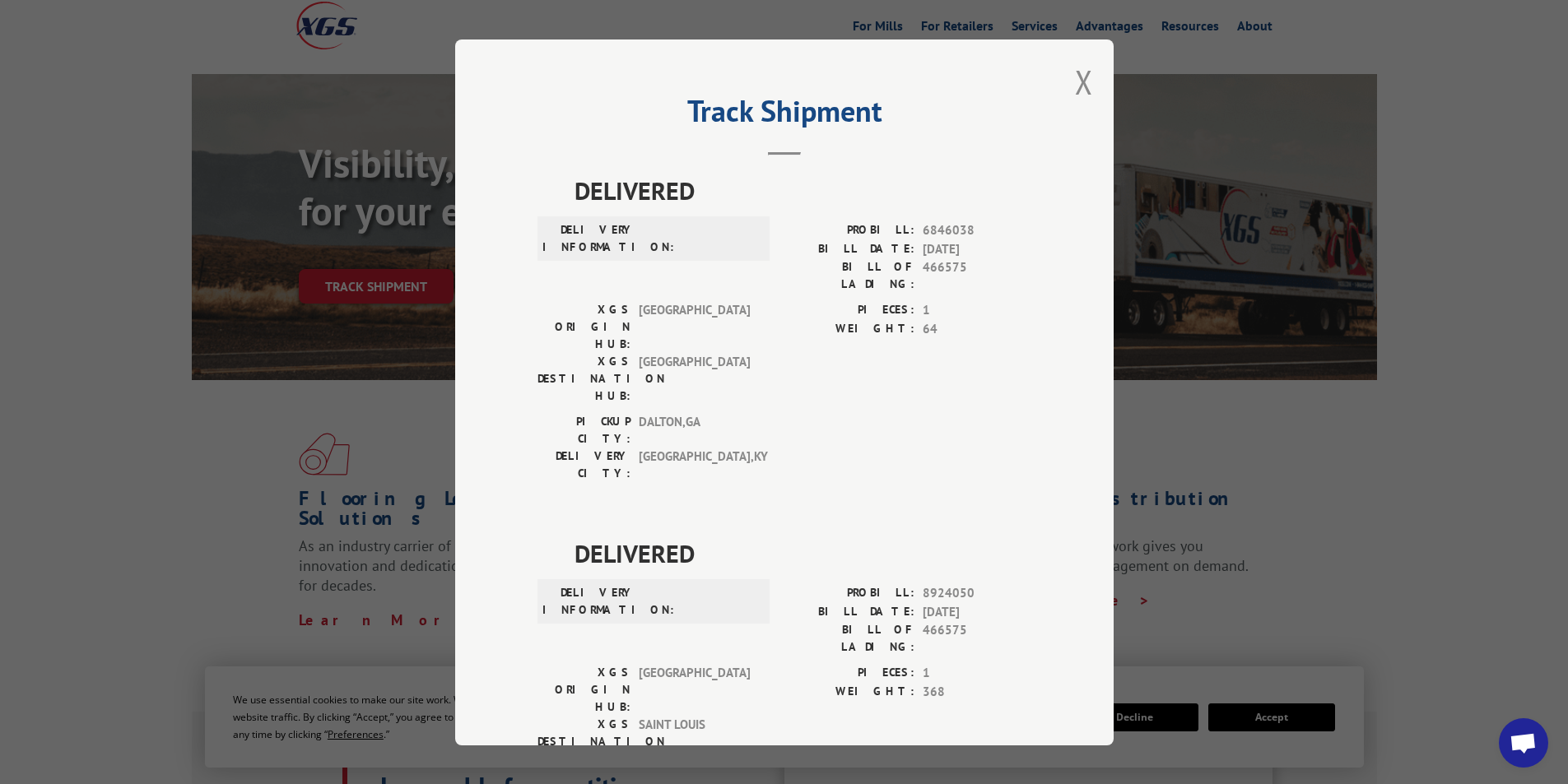
click at [1076, 87] on button "Close modal" at bounding box center [1083, 82] width 18 height 44
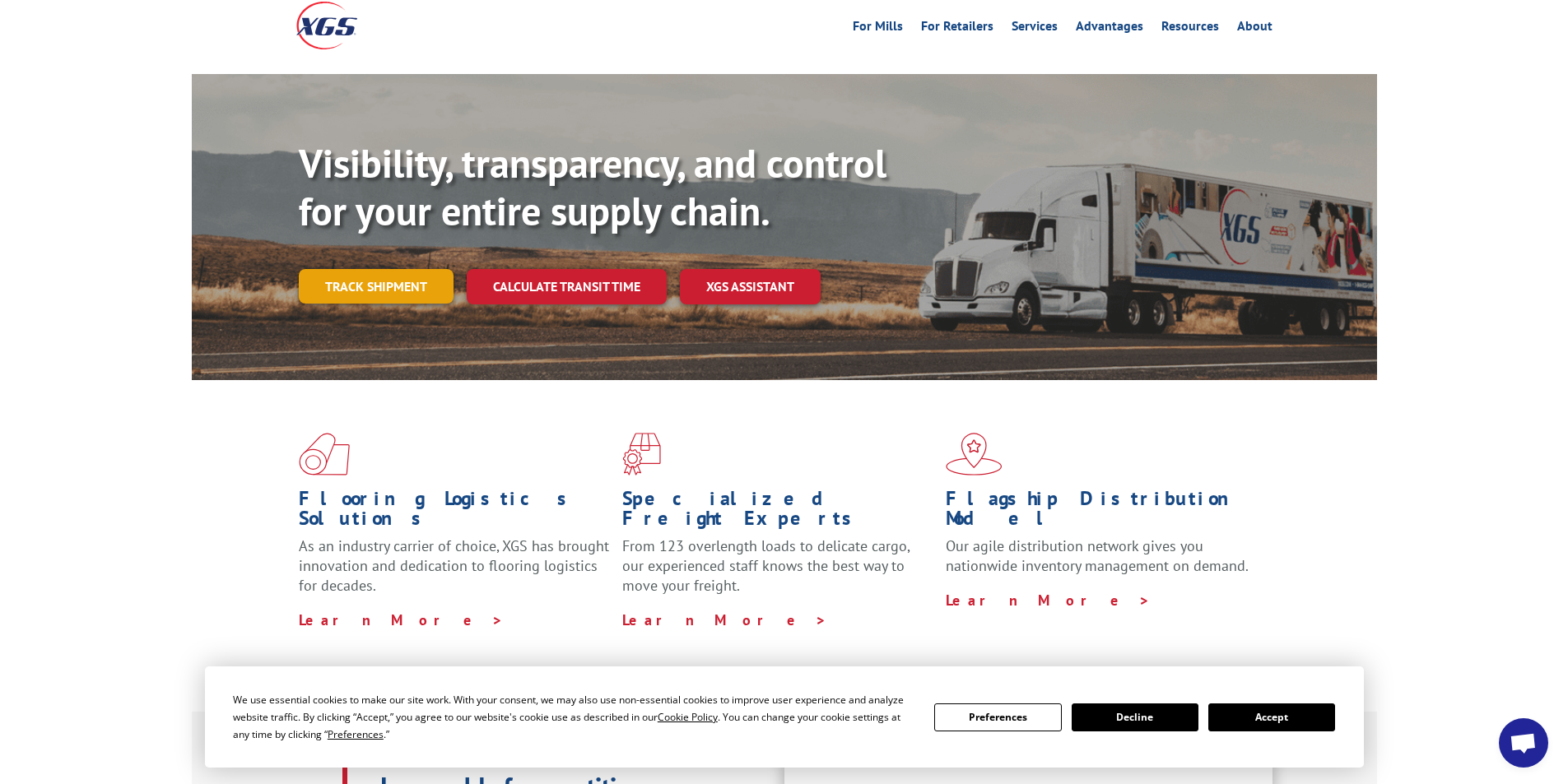
click at [420, 269] on link "Track shipment" at bounding box center [376, 286] width 155 height 35
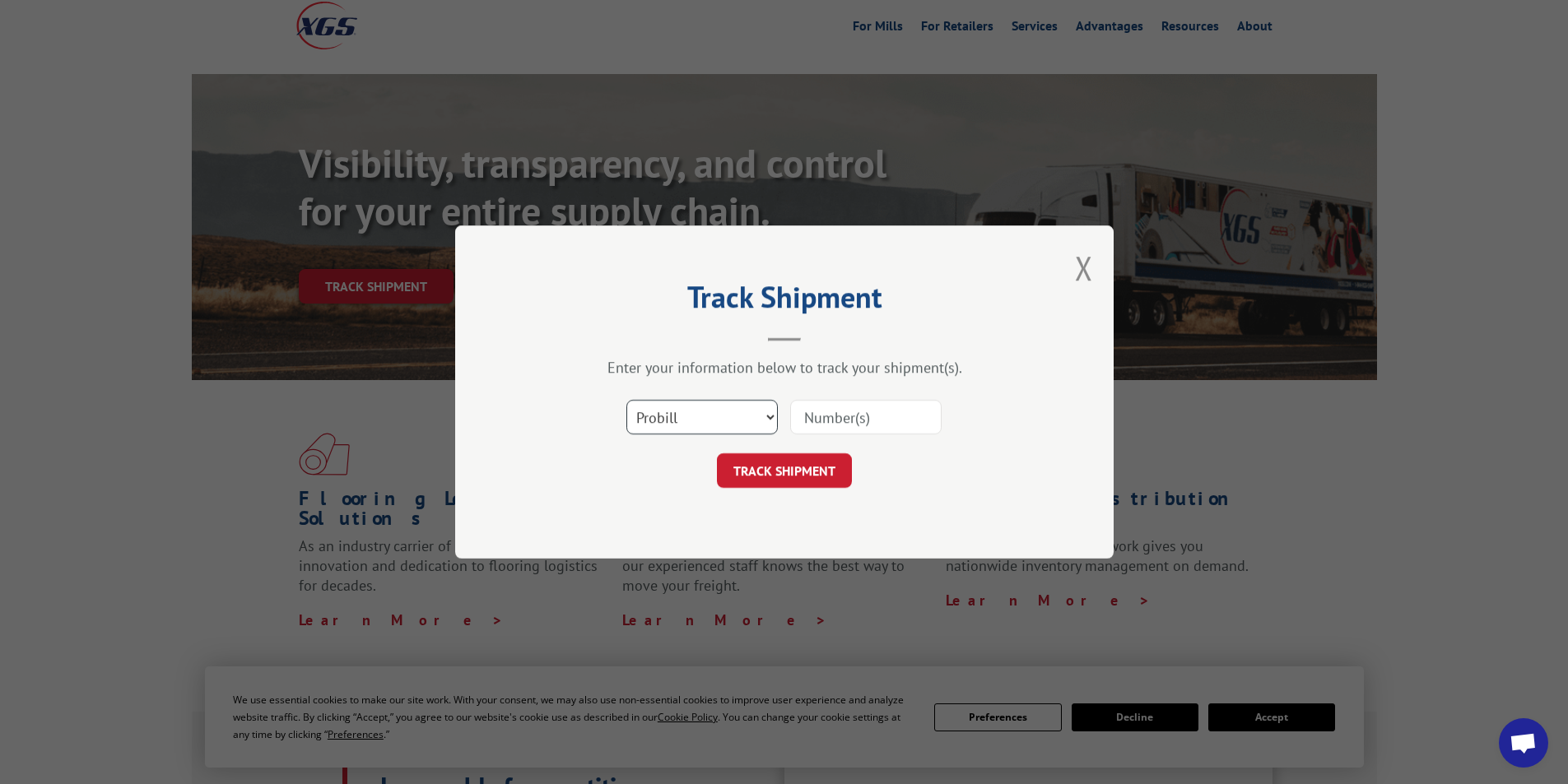
click at [689, 426] on select "Select category... Probill BOL PO" at bounding box center [701, 416] width 151 height 35
select select "bol"
click at [626, 400] on select "Select category... Probill BOL PO" at bounding box center [701, 416] width 151 height 35
click at [821, 423] on input at bounding box center [865, 416] width 151 height 35
type input "445705"
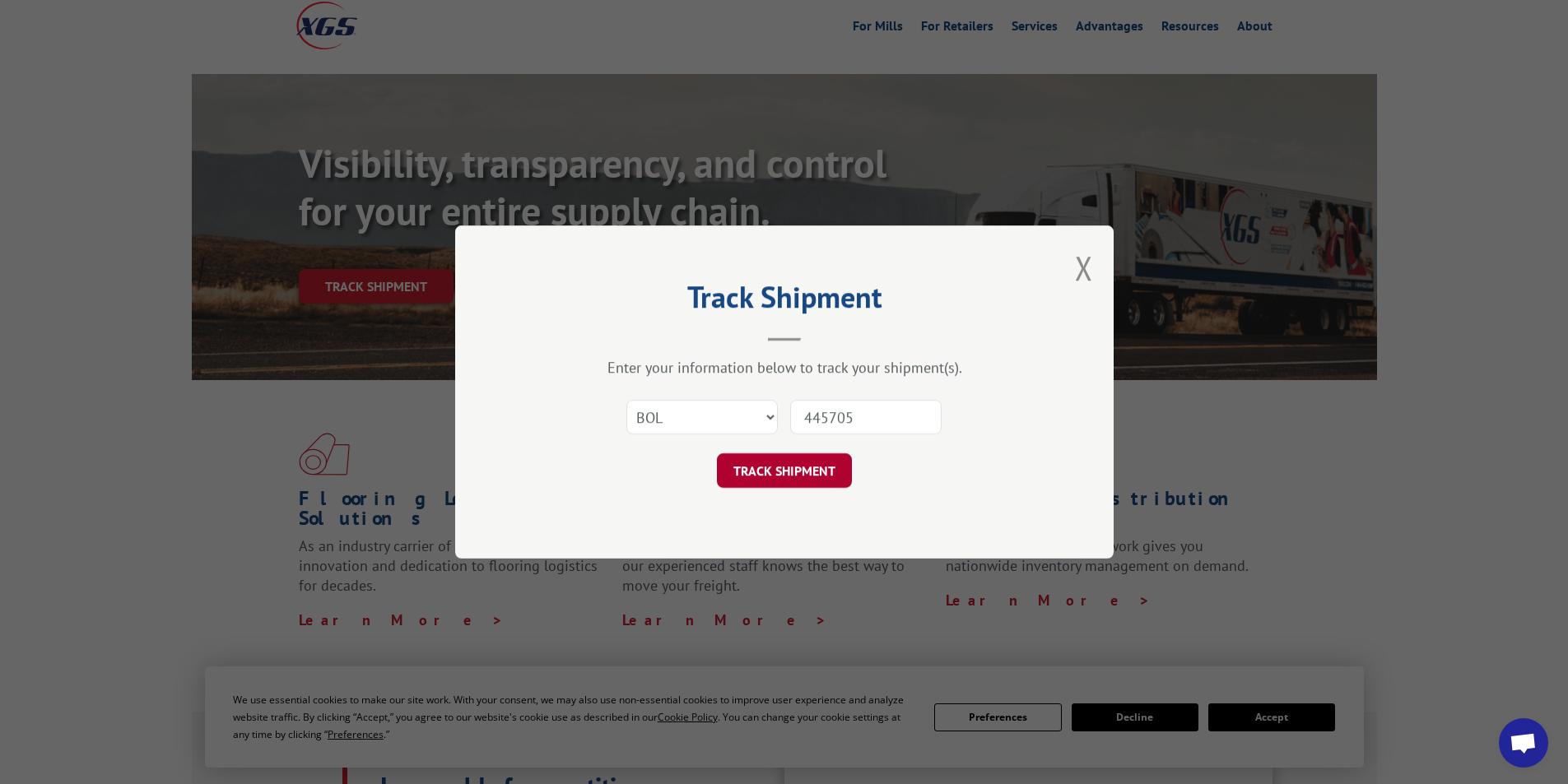
click at [796, 475] on button "TRACK SHIPMENT" at bounding box center [784, 470] width 135 height 35
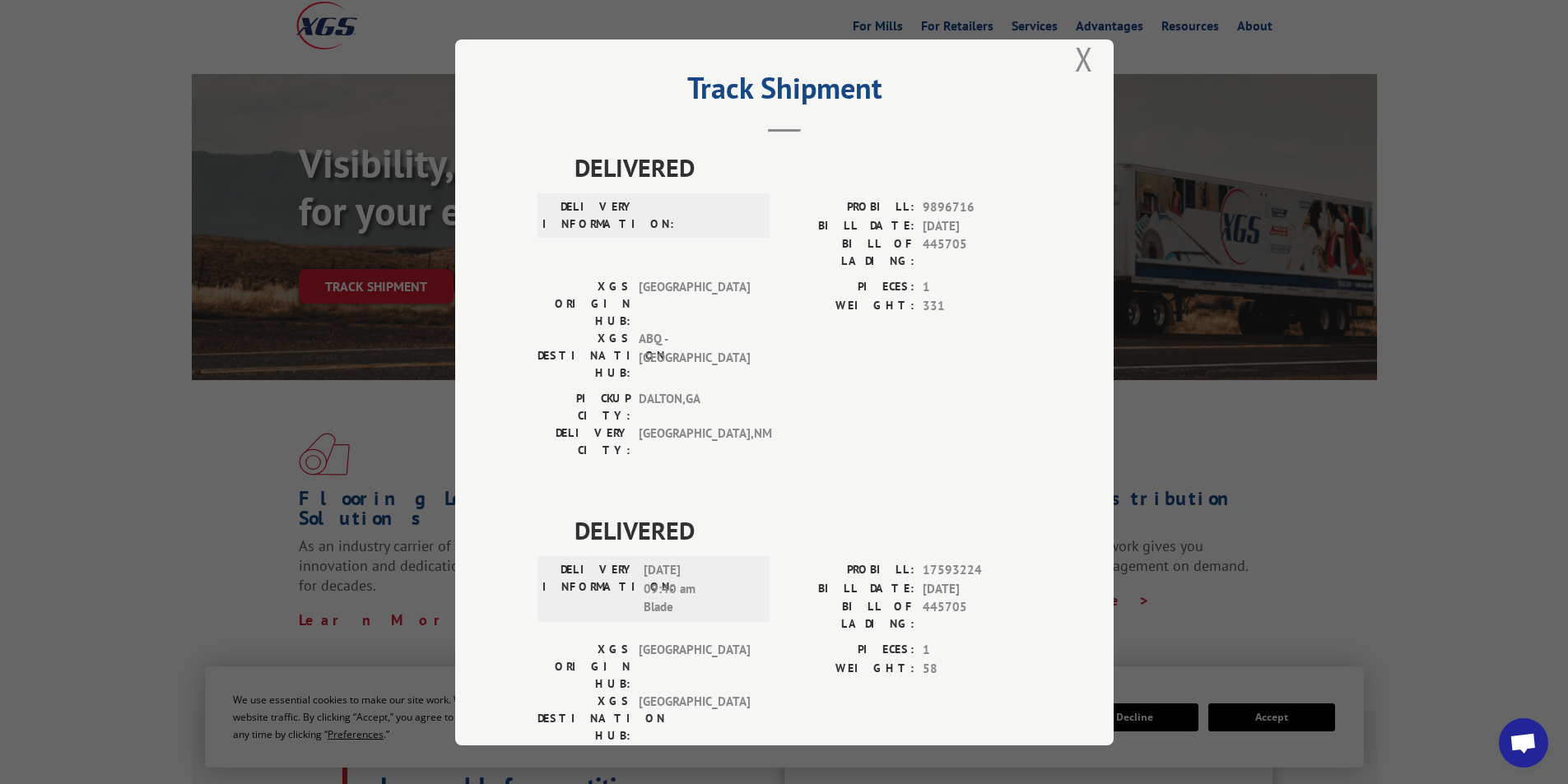
scroll to position [33, 0]
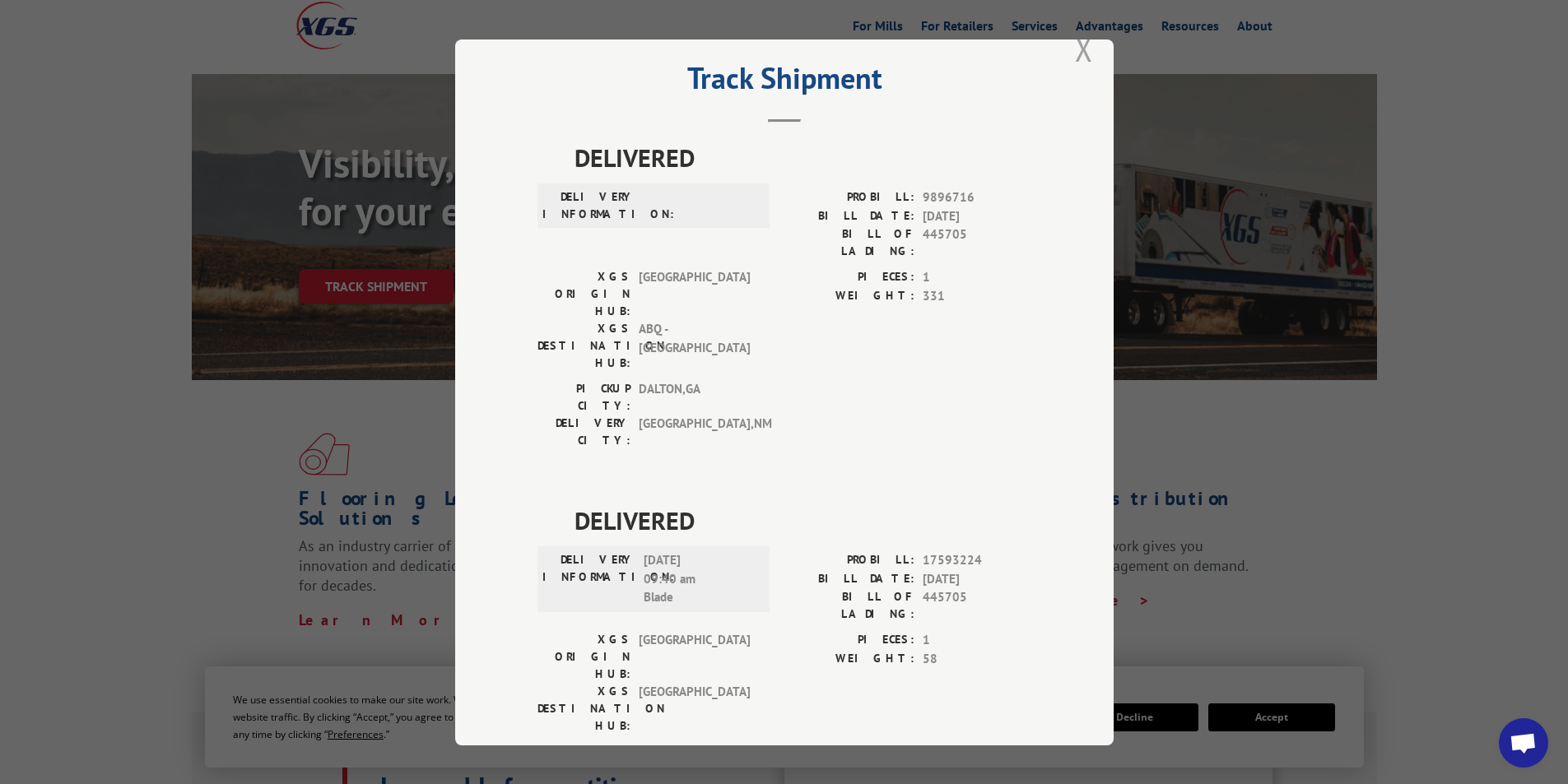
click at [1081, 57] on button "Close modal" at bounding box center [1083, 49] width 18 height 44
